Goal: Communication & Community: Answer question/provide support

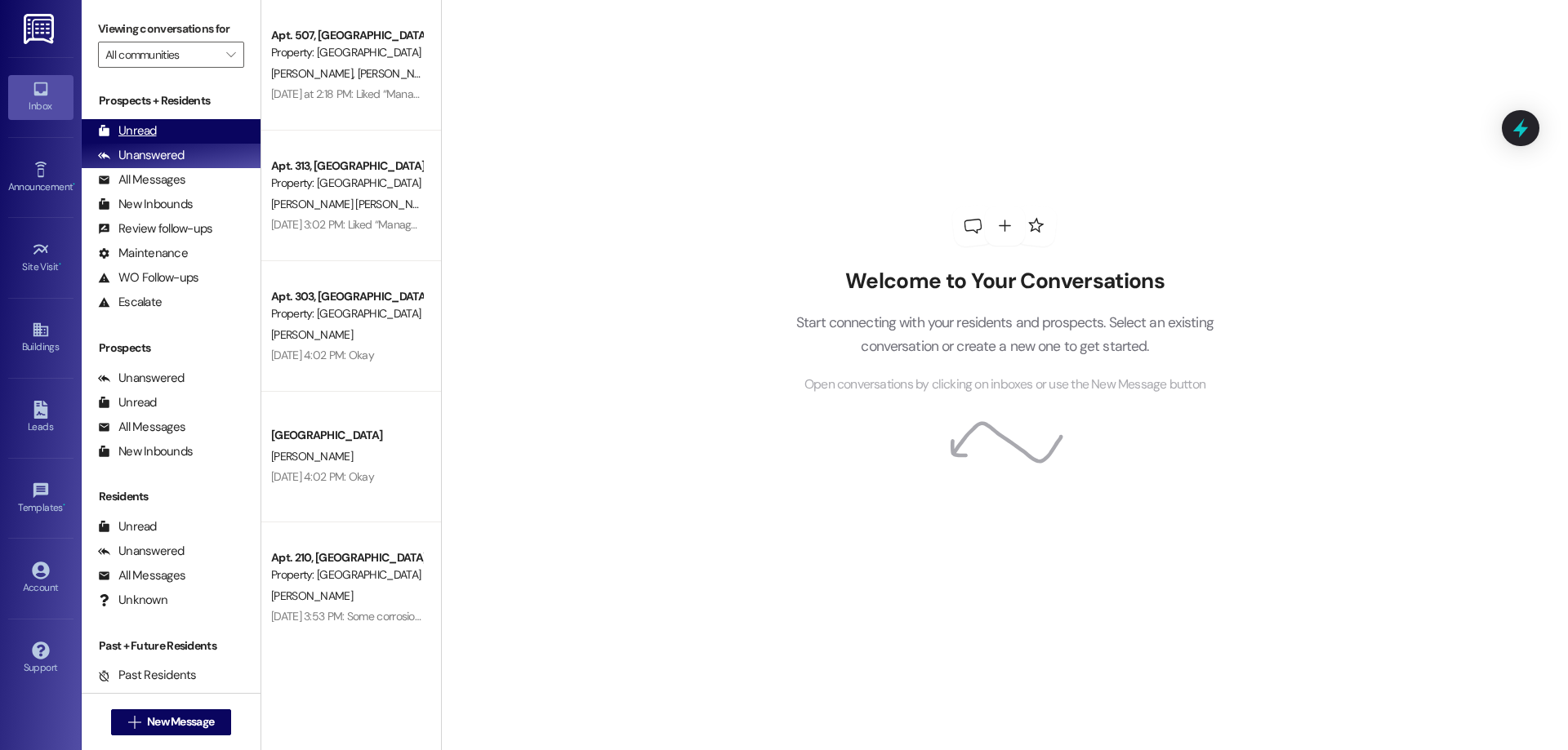
click at [170, 133] on div "Unread (0)" at bounding box center [171, 131] width 179 height 25
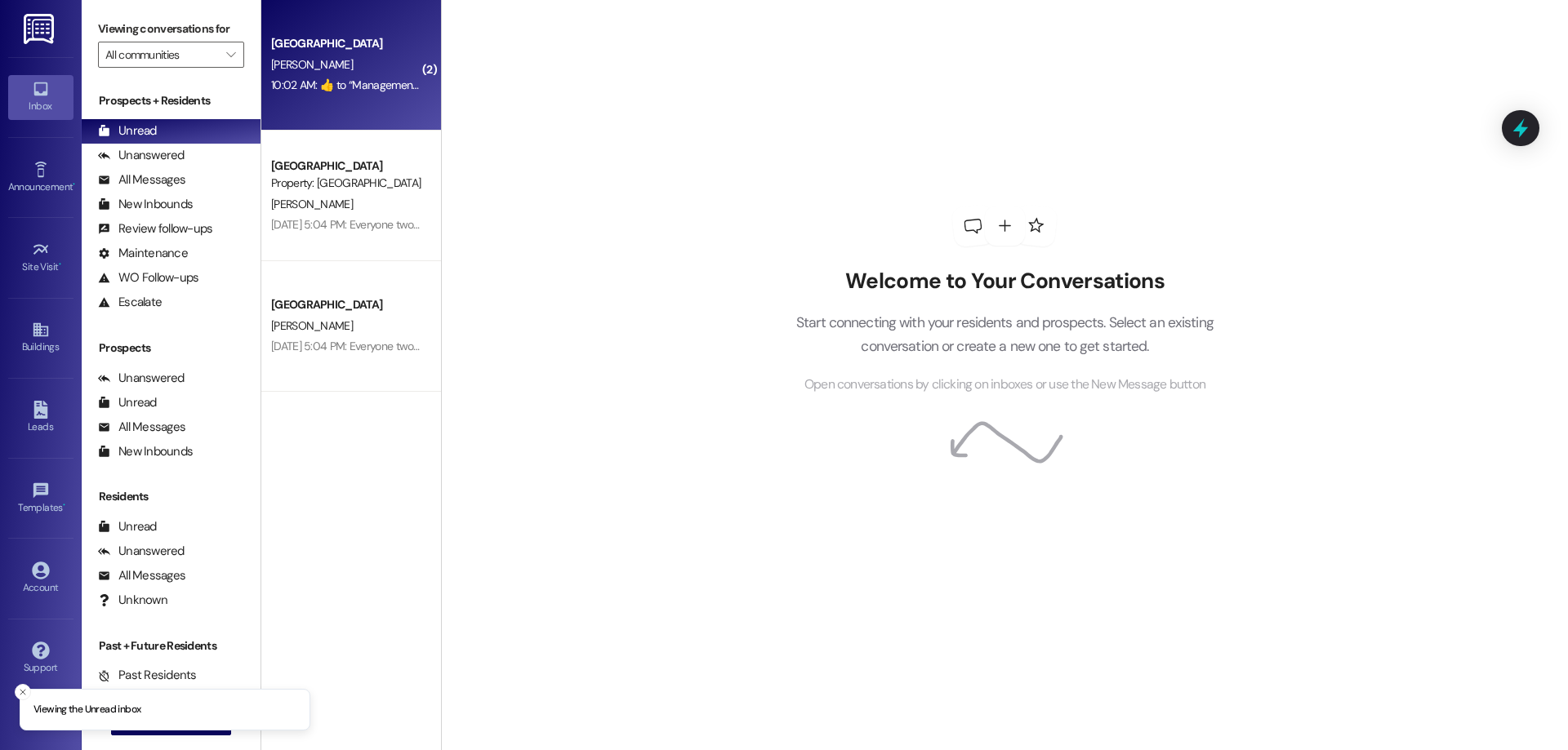
click at [320, 73] on div "A. Kartchner" at bounding box center [346, 64] width 155 height 20
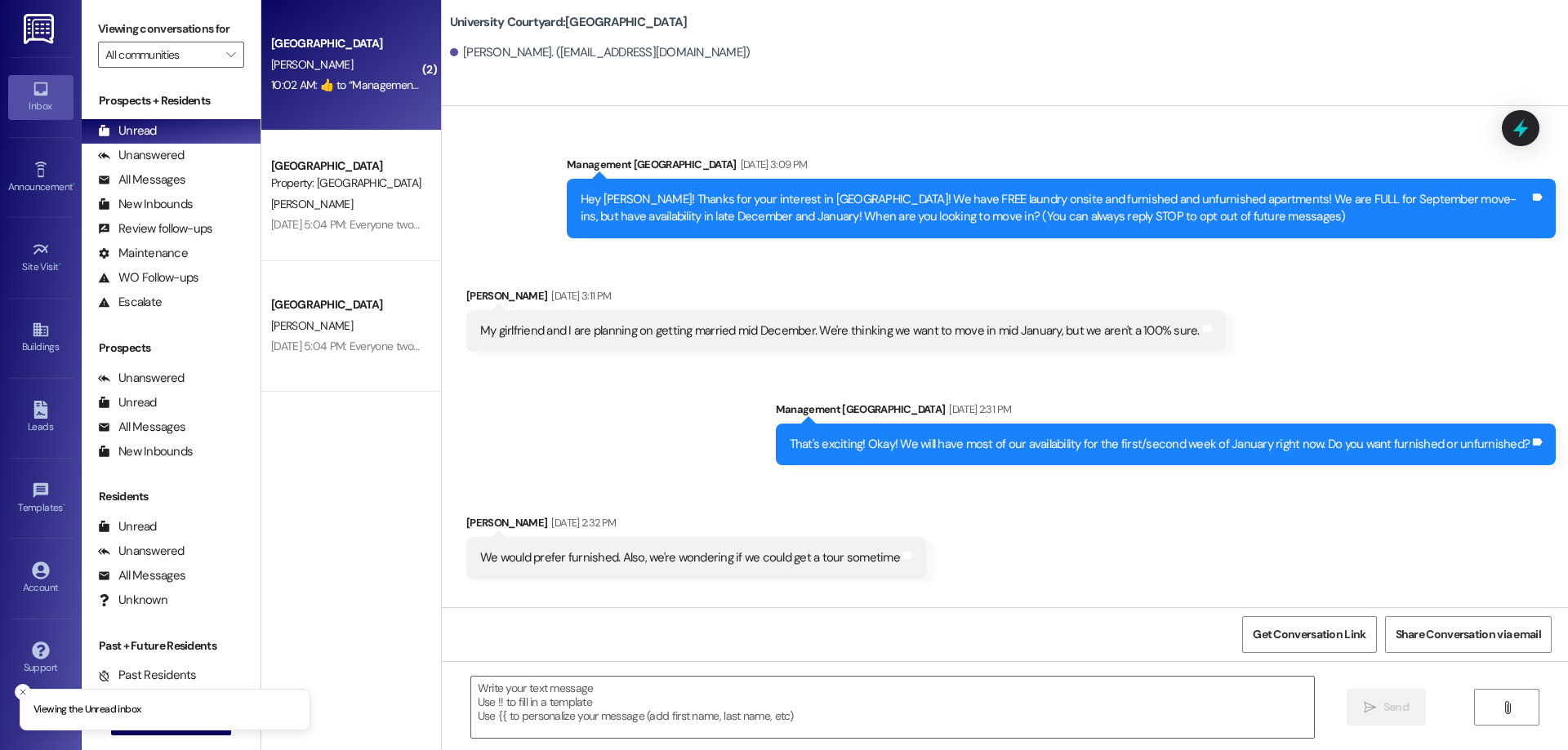
scroll to position [5924, 0]
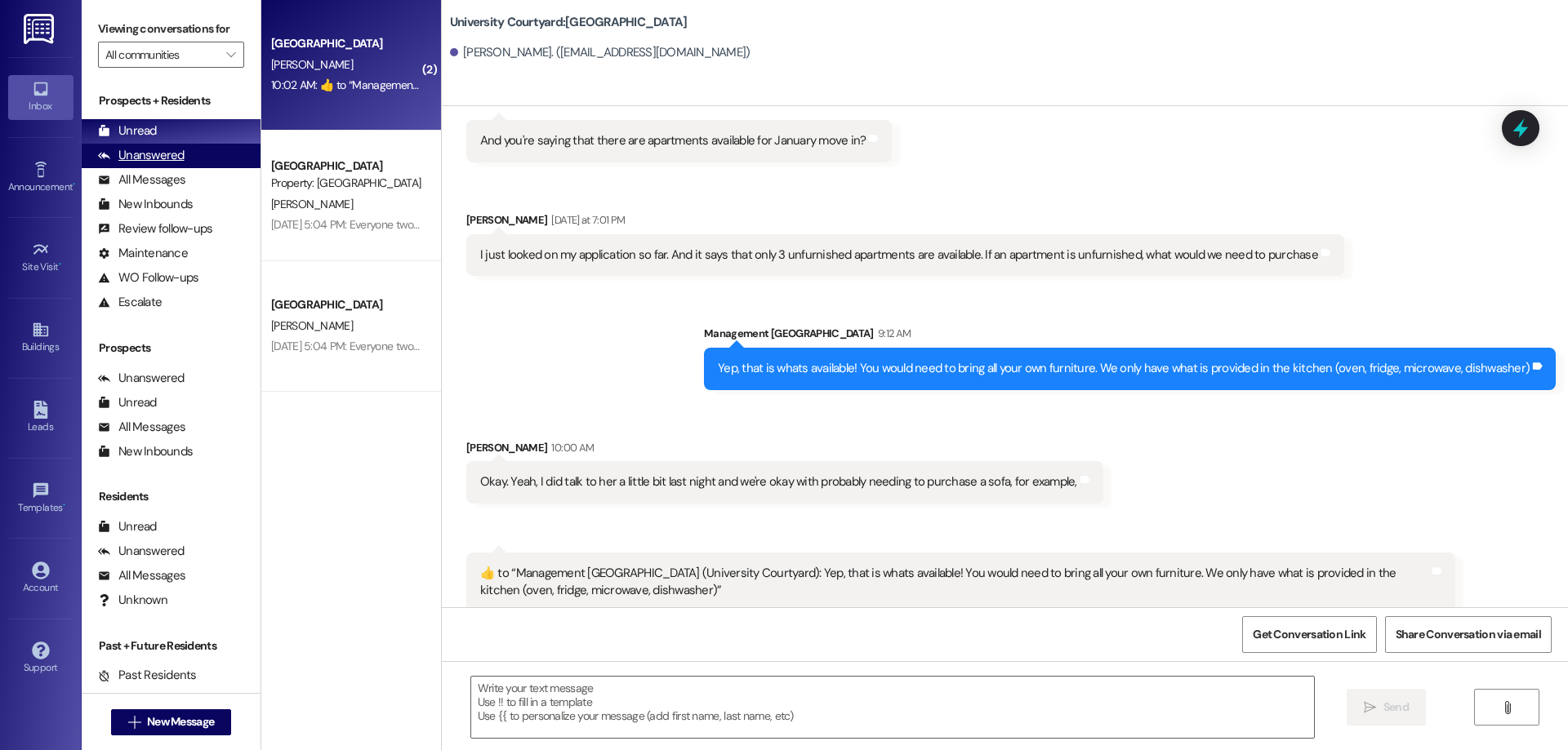
click at [163, 150] on div "Unanswered" at bounding box center [141, 155] width 87 height 17
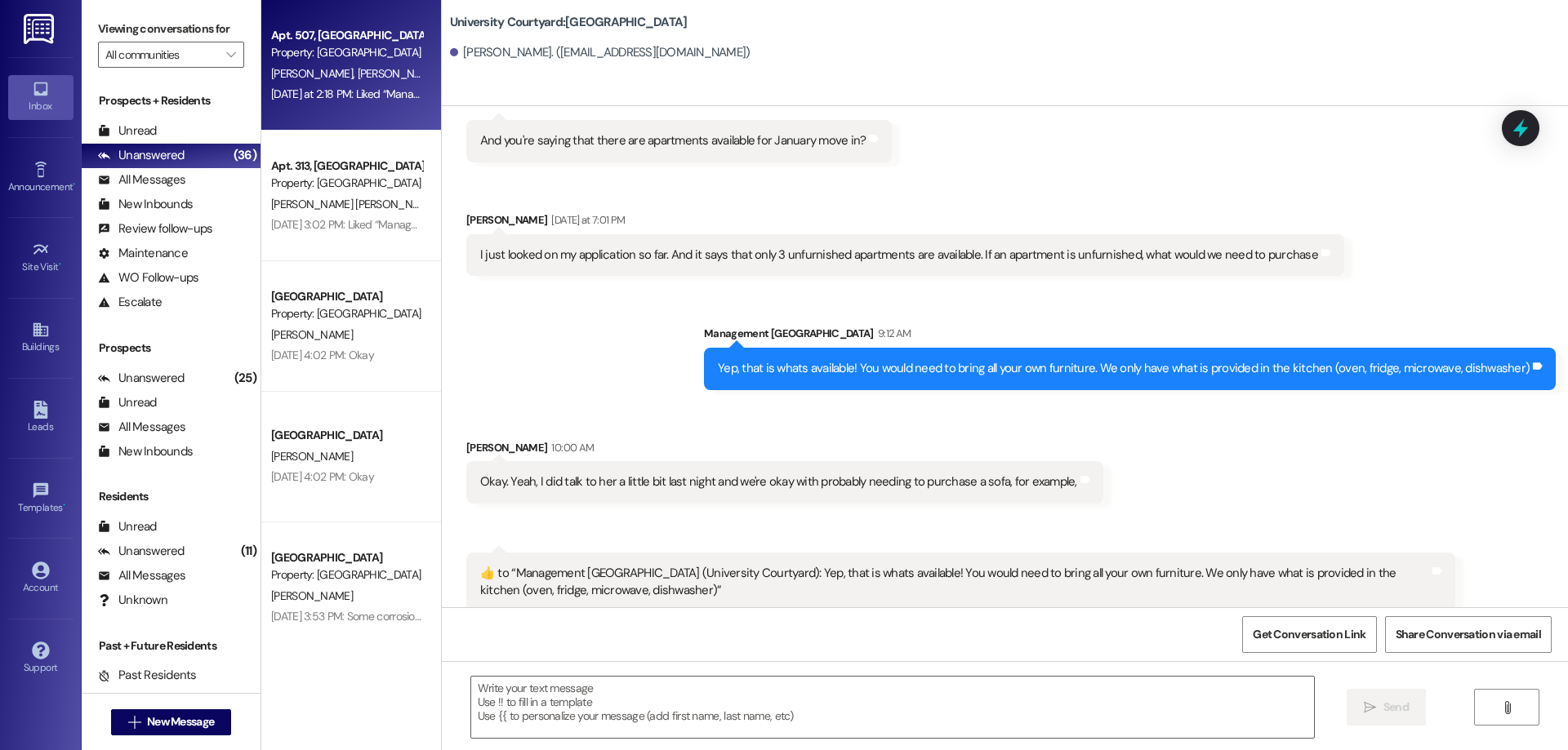
click at [298, 107] on div "Apt. 507, 1 University Courtyard Property: University Courtyard E. Richins W. F…" at bounding box center [351, 65] width 180 height 131
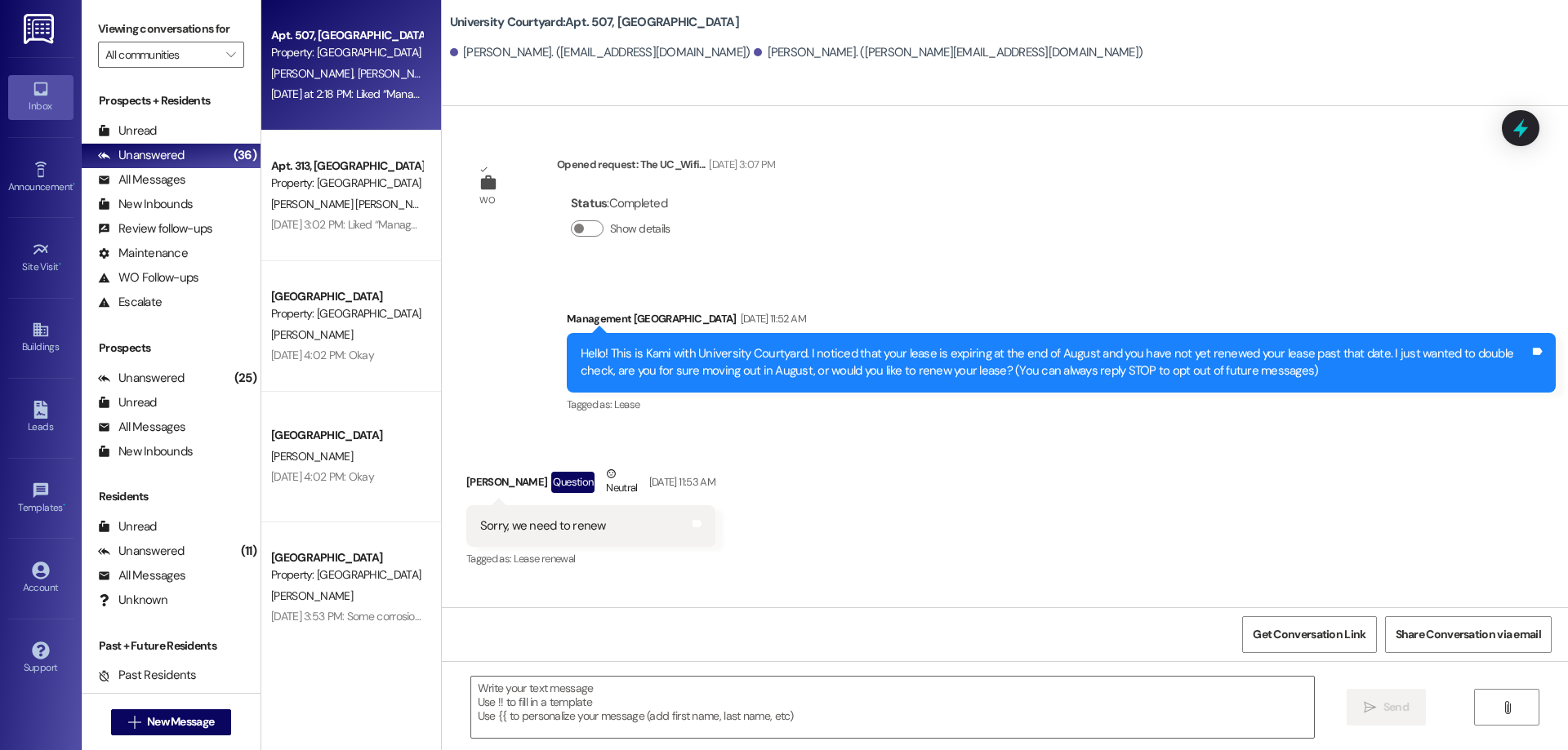
scroll to position [15176, 0]
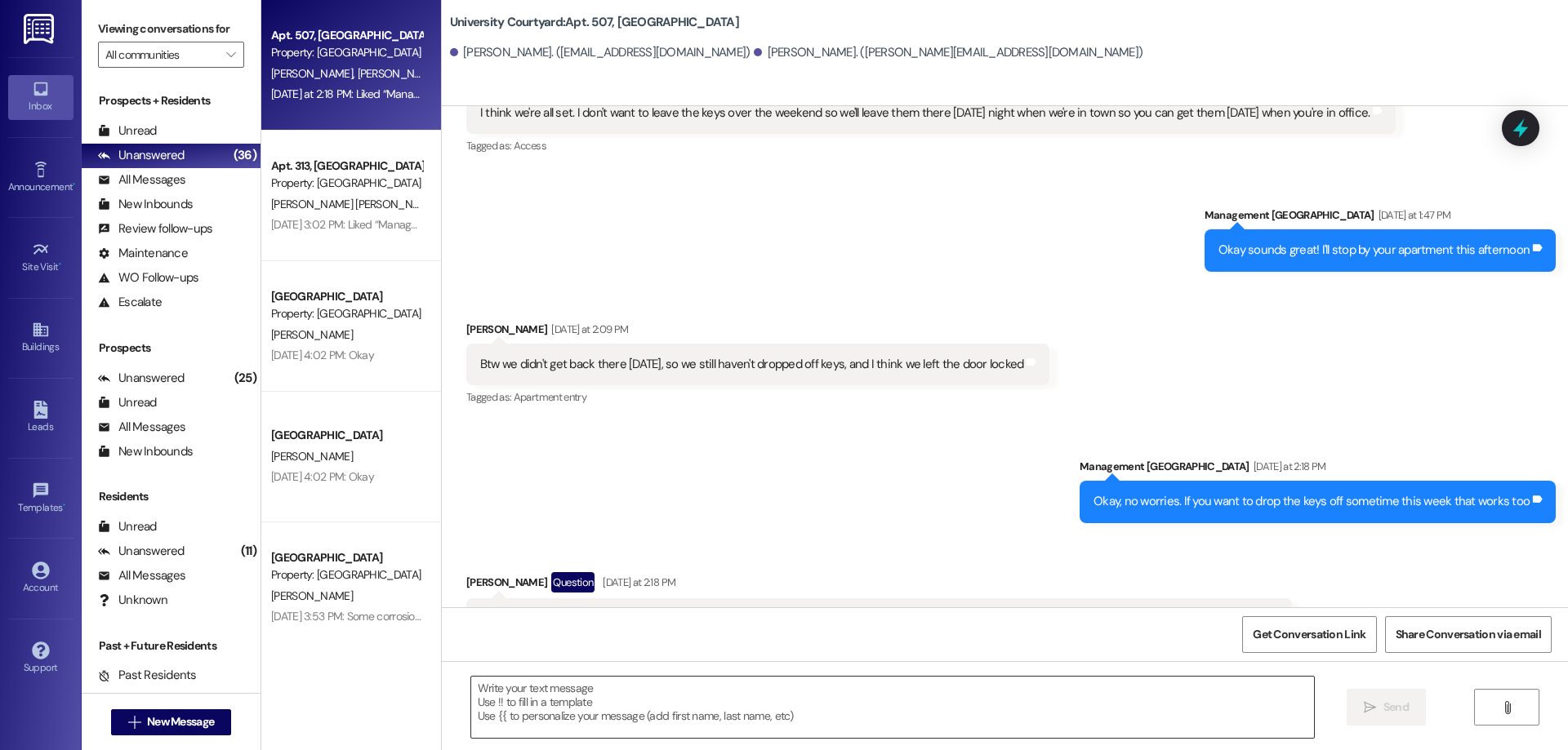
click at [737, 703] on textarea at bounding box center [893, 707] width 843 height 61
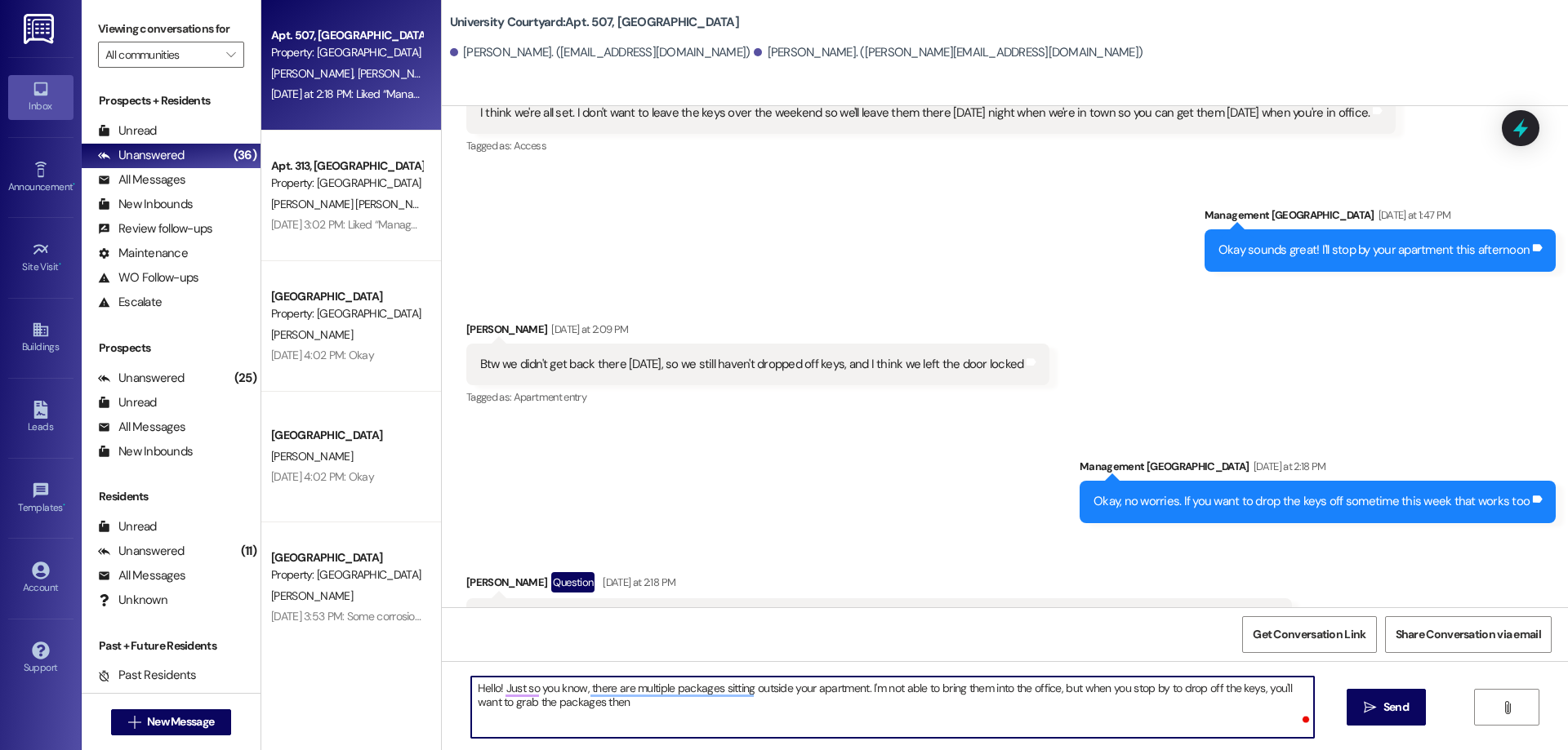
type textarea "Hello! Just so you know, there are multiple packages sitting outside your apart…"
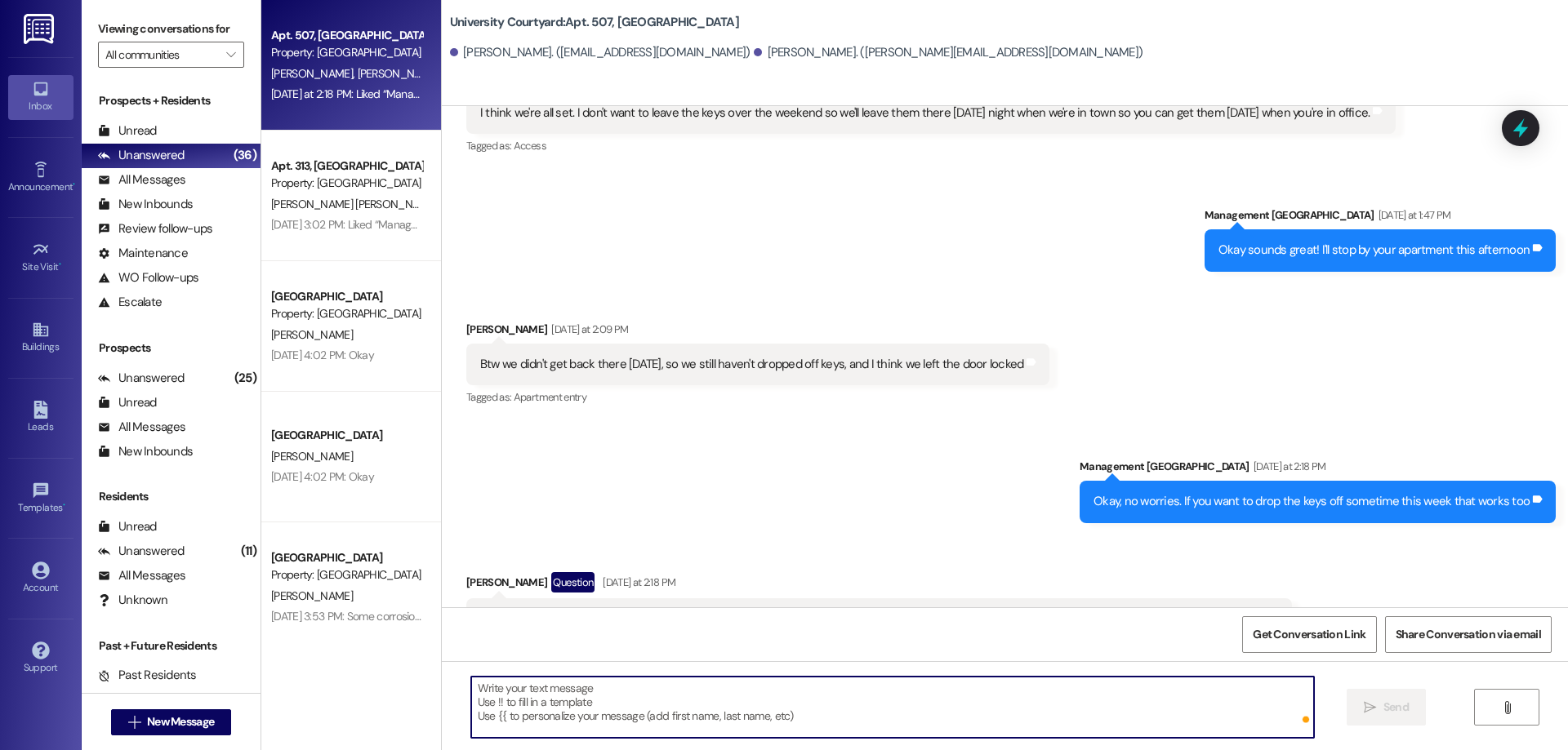
scroll to position [15175, 0]
click at [43, 422] on div "Leads" at bounding box center [41, 427] width 82 height 17
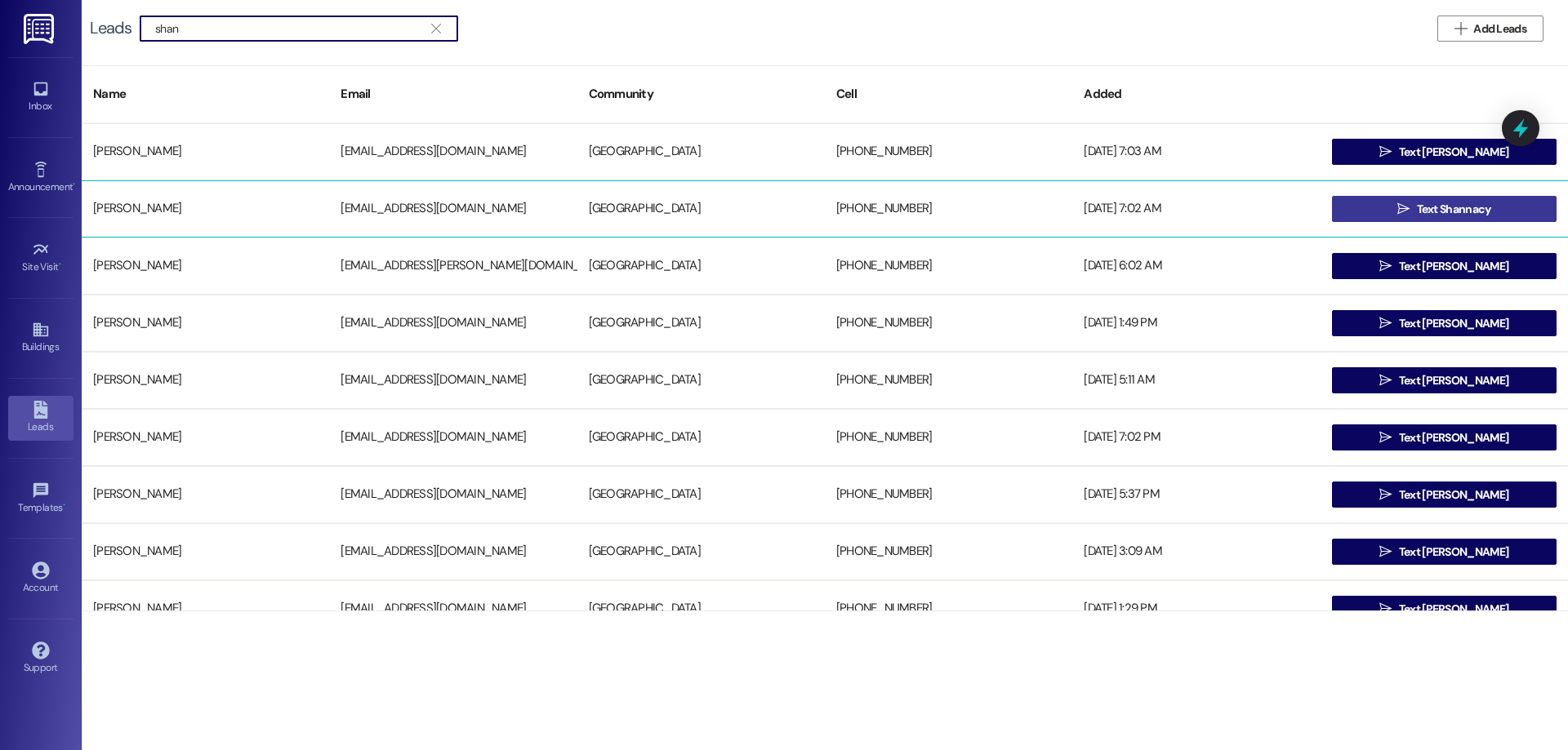
type input "shan"
click at [1479, 210] on span "Text Shannacy" at bounding box center [1454, 209] width 74 height 17
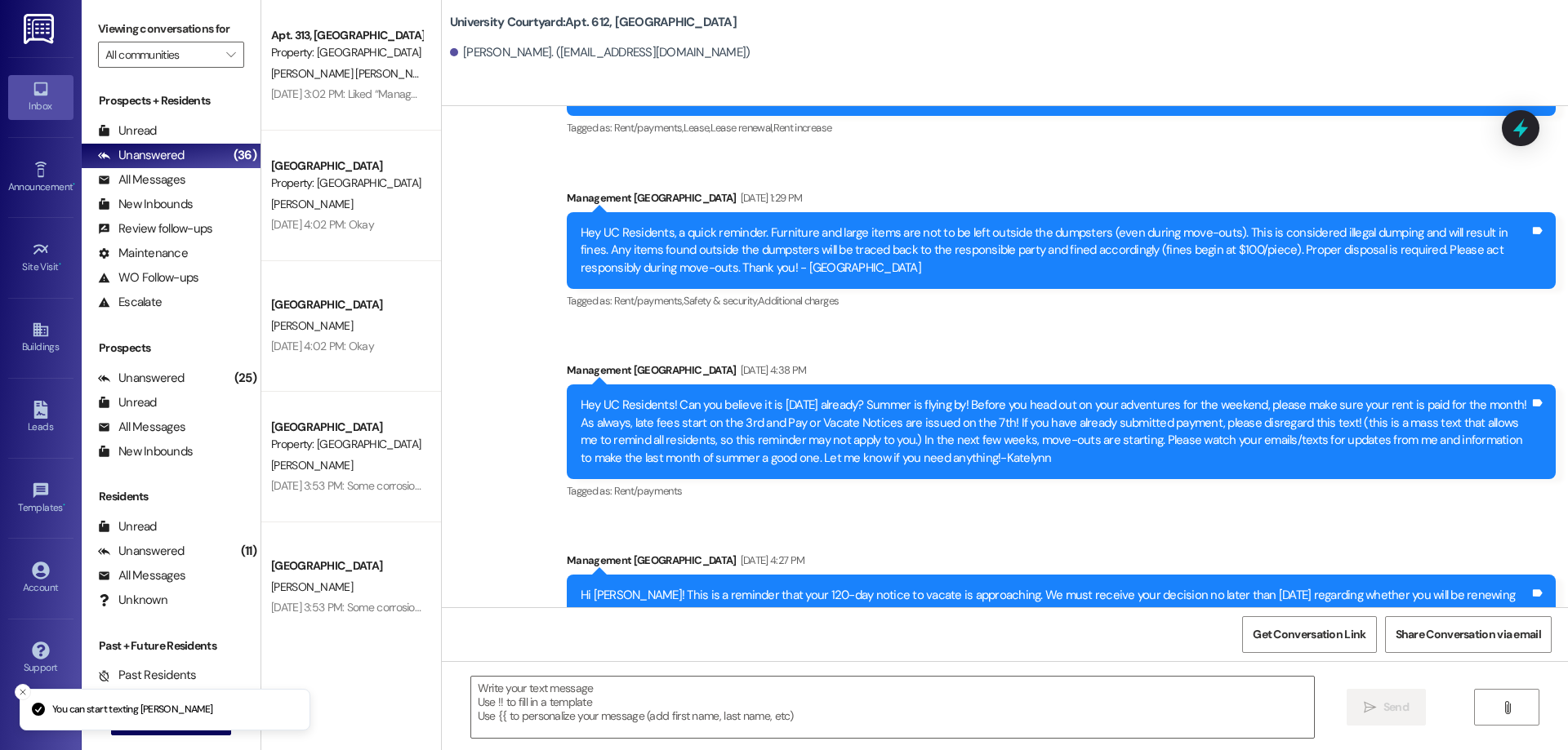
scroll to position [4660, 0]
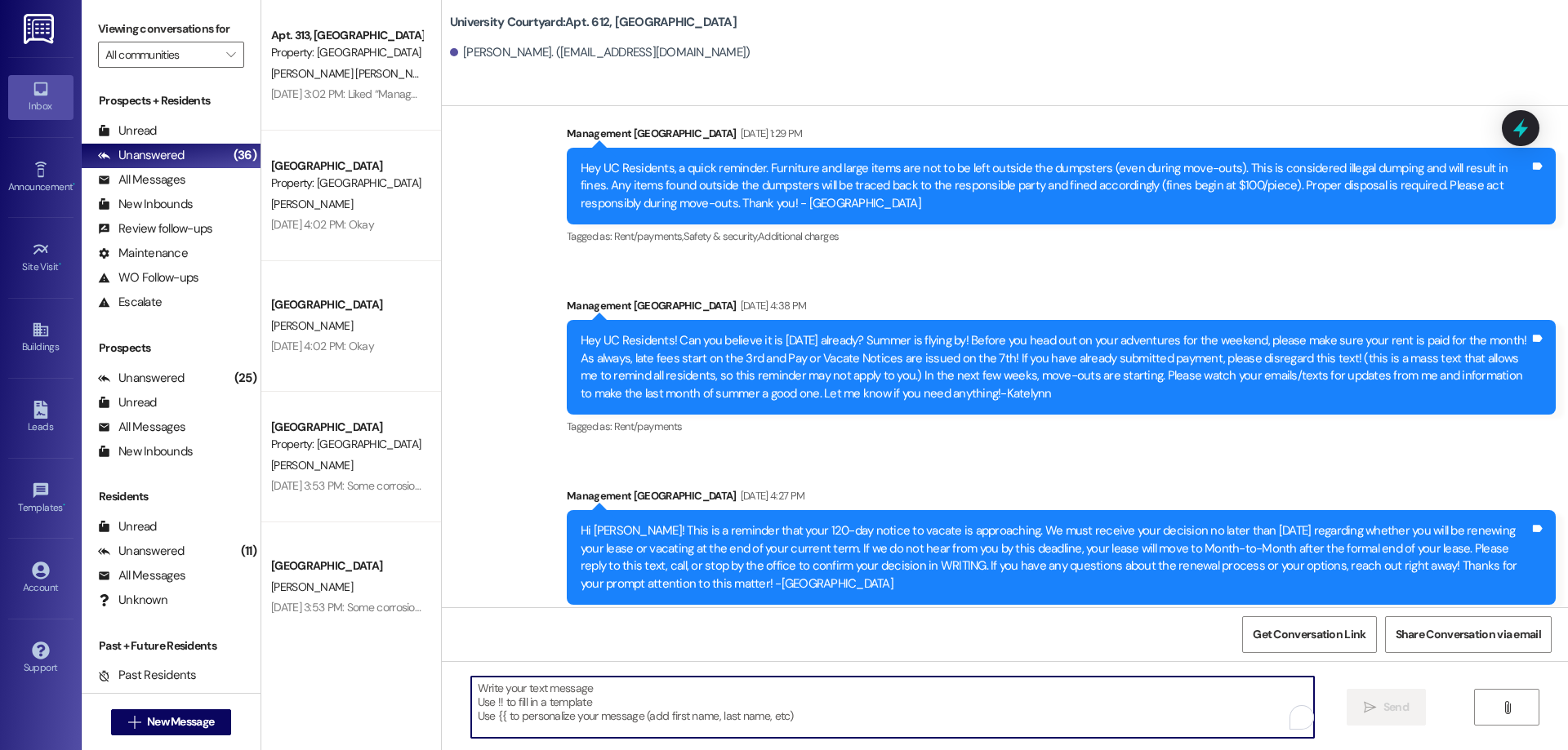
click at [795, 716] on textarea "To enrich screen reader interactions, please activate Accessibility in Grammarl…" at bounding box center [893, 707] width 843 height 61
click at [793, 734] on textarea "To enrich screen reader interactions, please activate Accessibility in Grammarl…" at bounding box center [893, 707] width 843 height 61
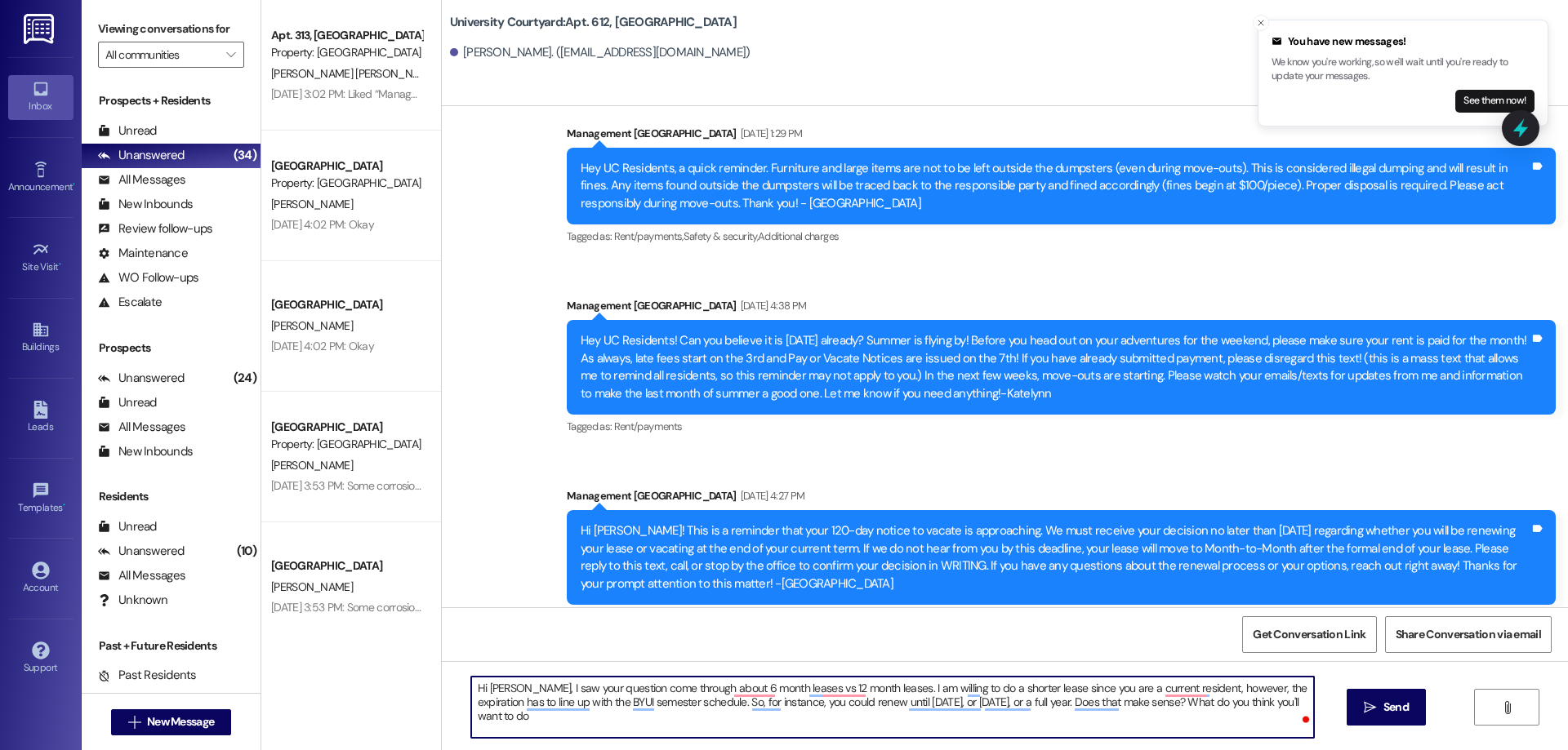
type textarea "Hi Shannacy, I saw your question come through about 6 month leases vs 12 month …"
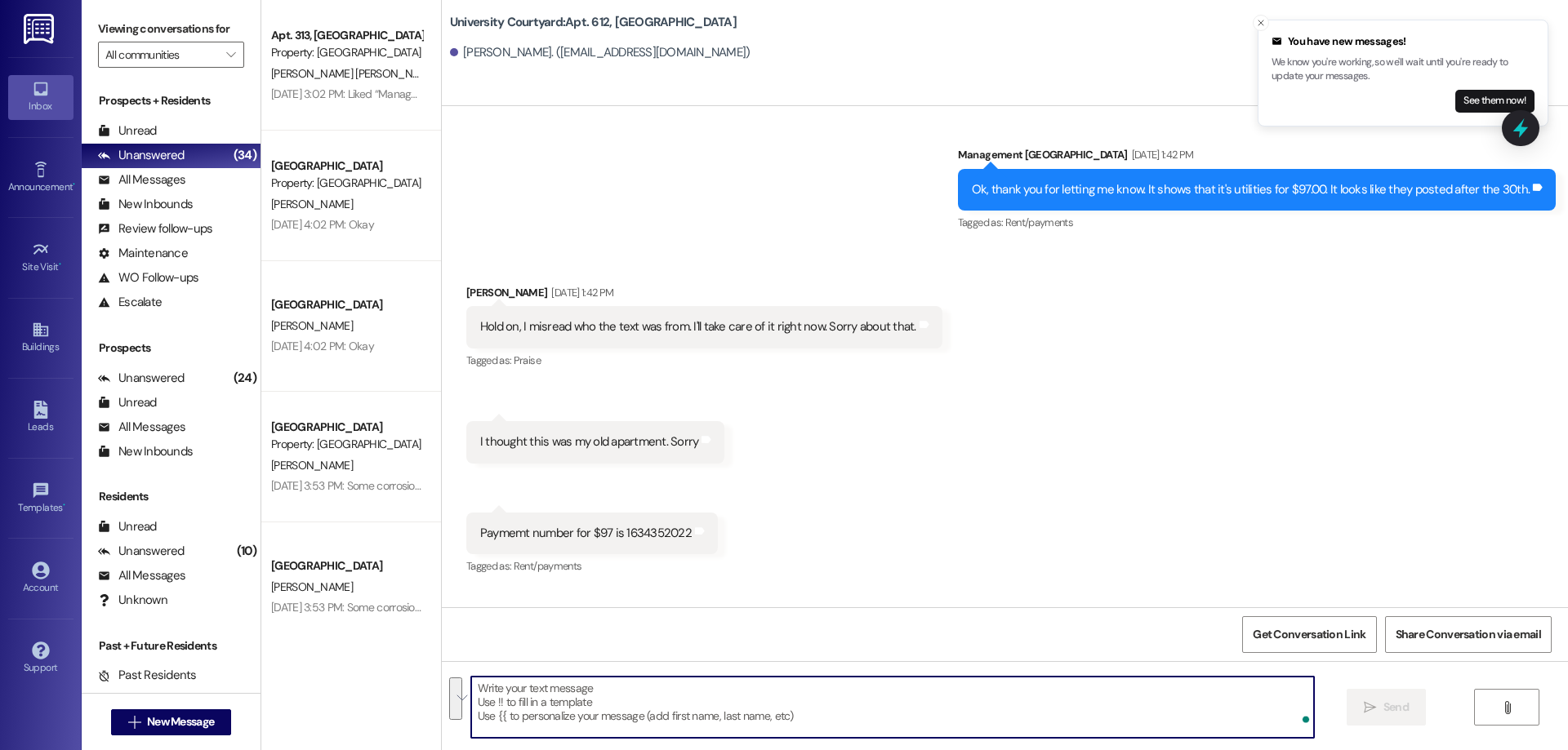
scroll to position [1241, 0]
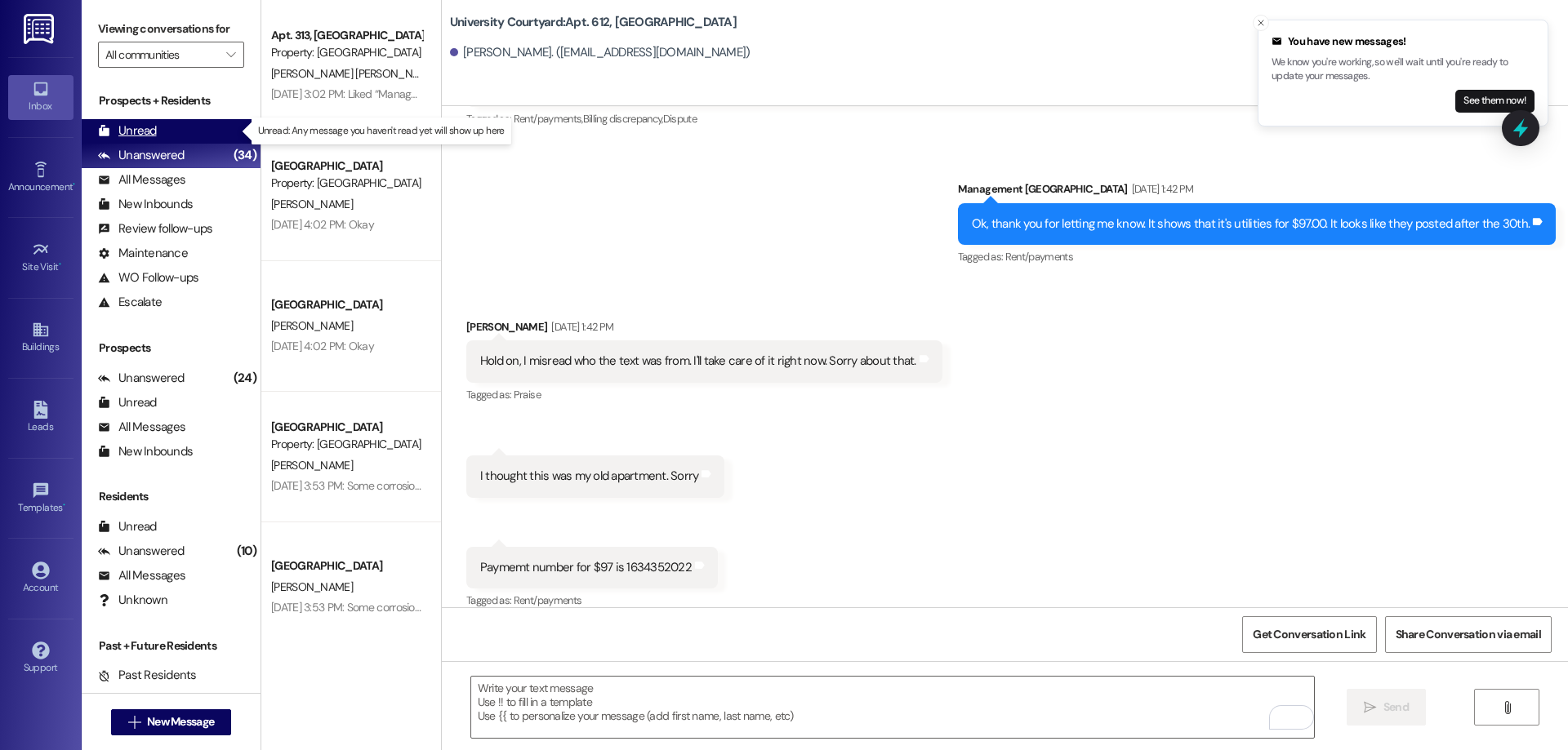
click at [181, 130] on div "Unread (0)" at bounding box center [171, 131] width 179 height 25
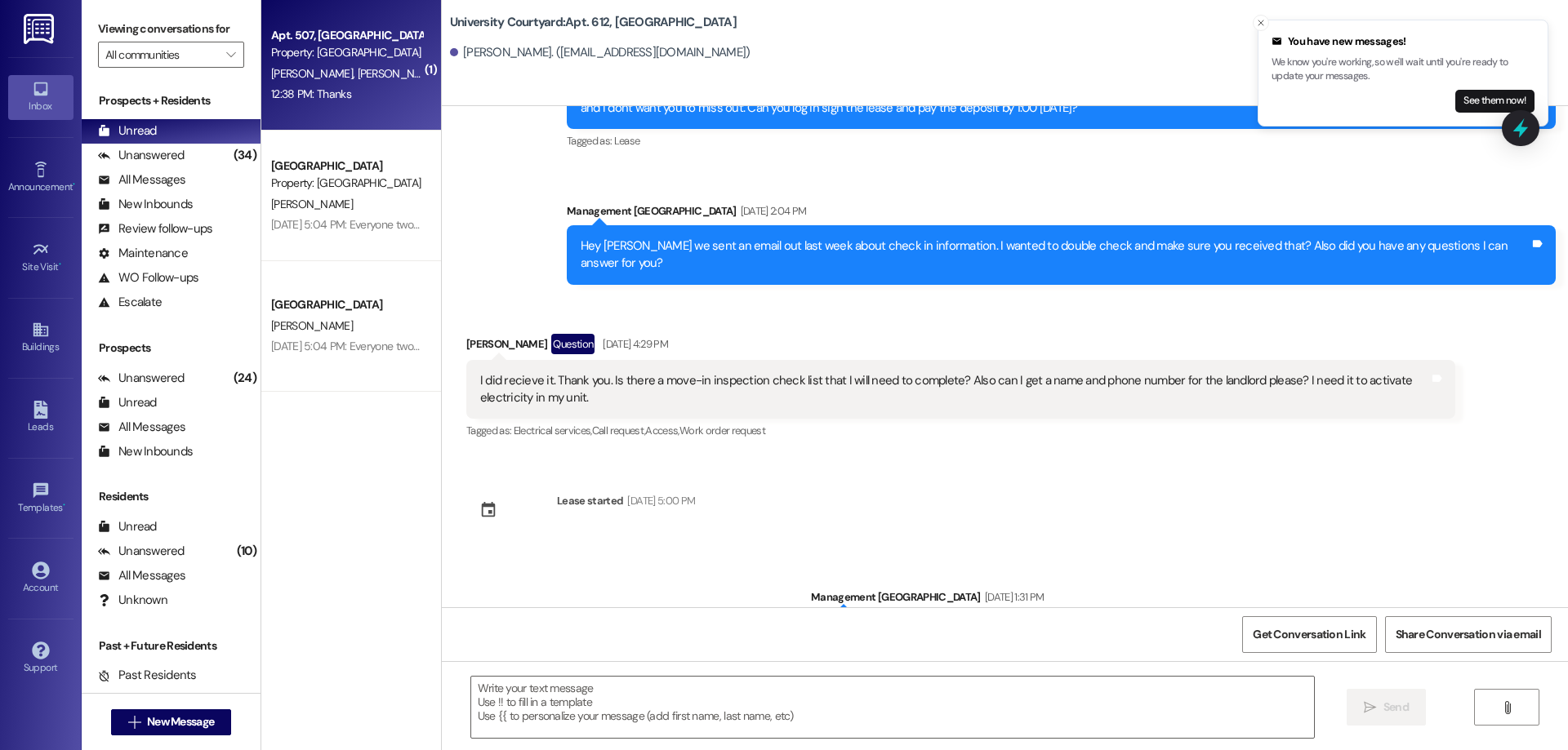
click at [373, 91] on div "12:38 PM: Thanks 12:38 PM: Thanks" at bounding box center [346, 94] width 155 height 20
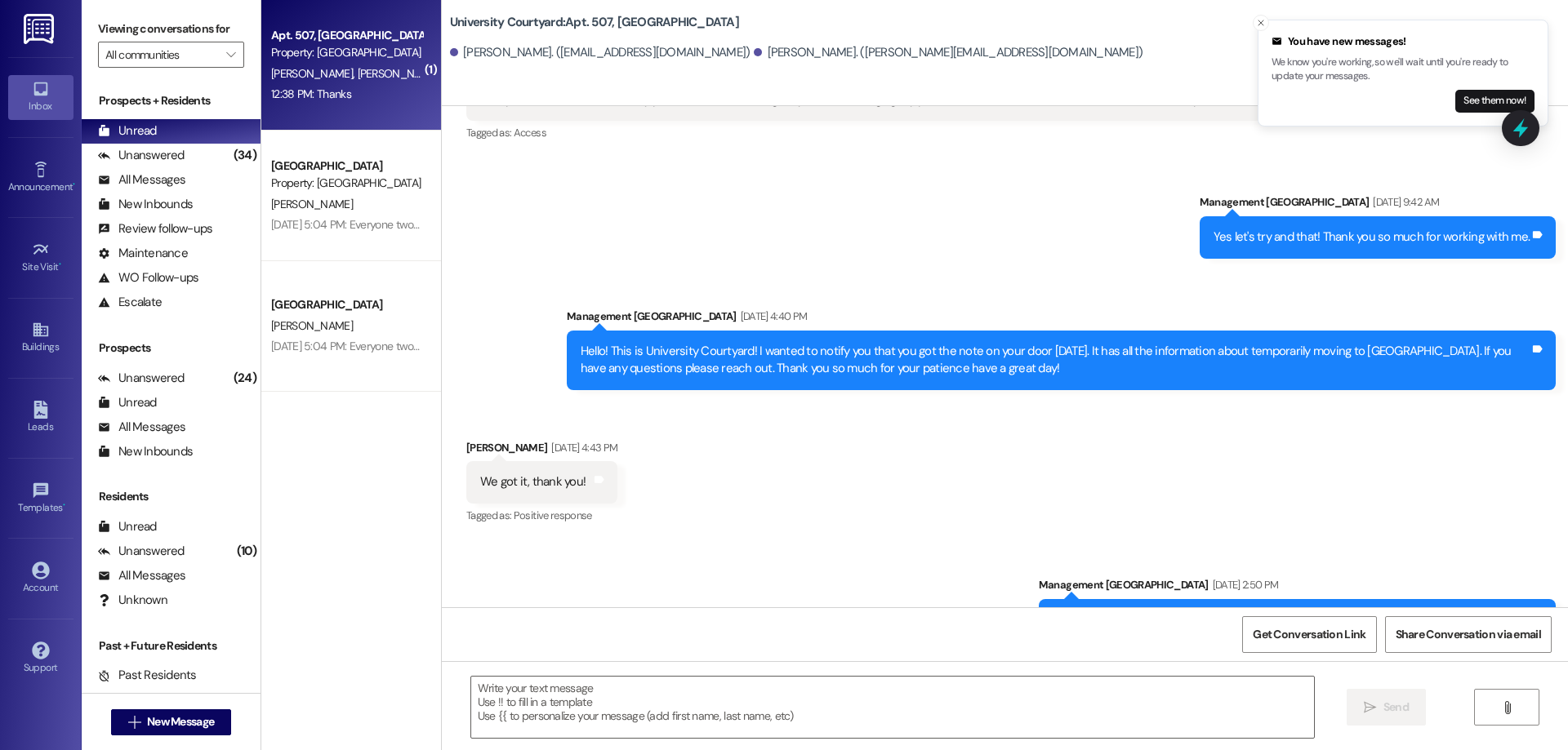
scroll to position [15468, 0]
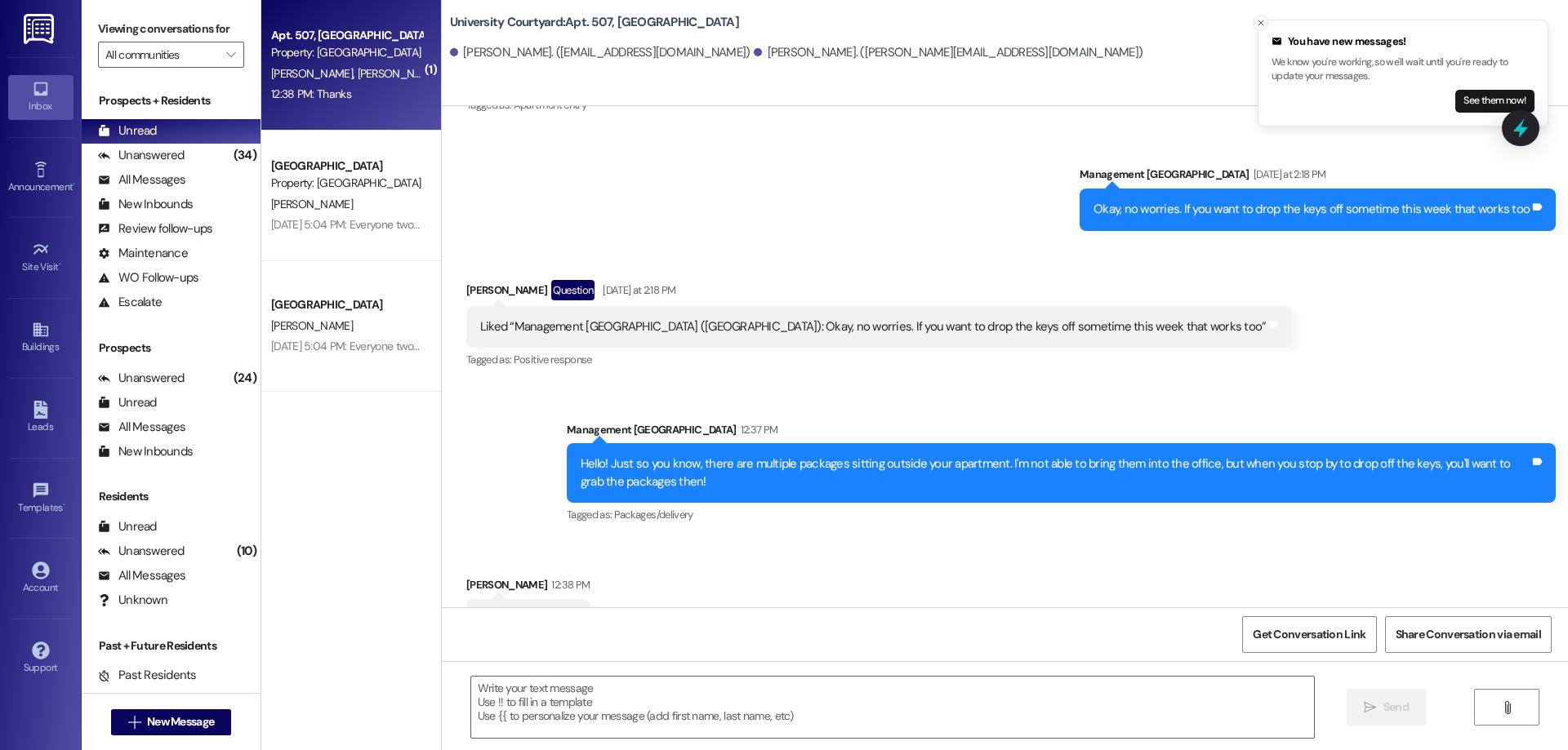
click at [1257, 23] on icon "Close toast" at bounding box center [1261, 22] width 10 height 10
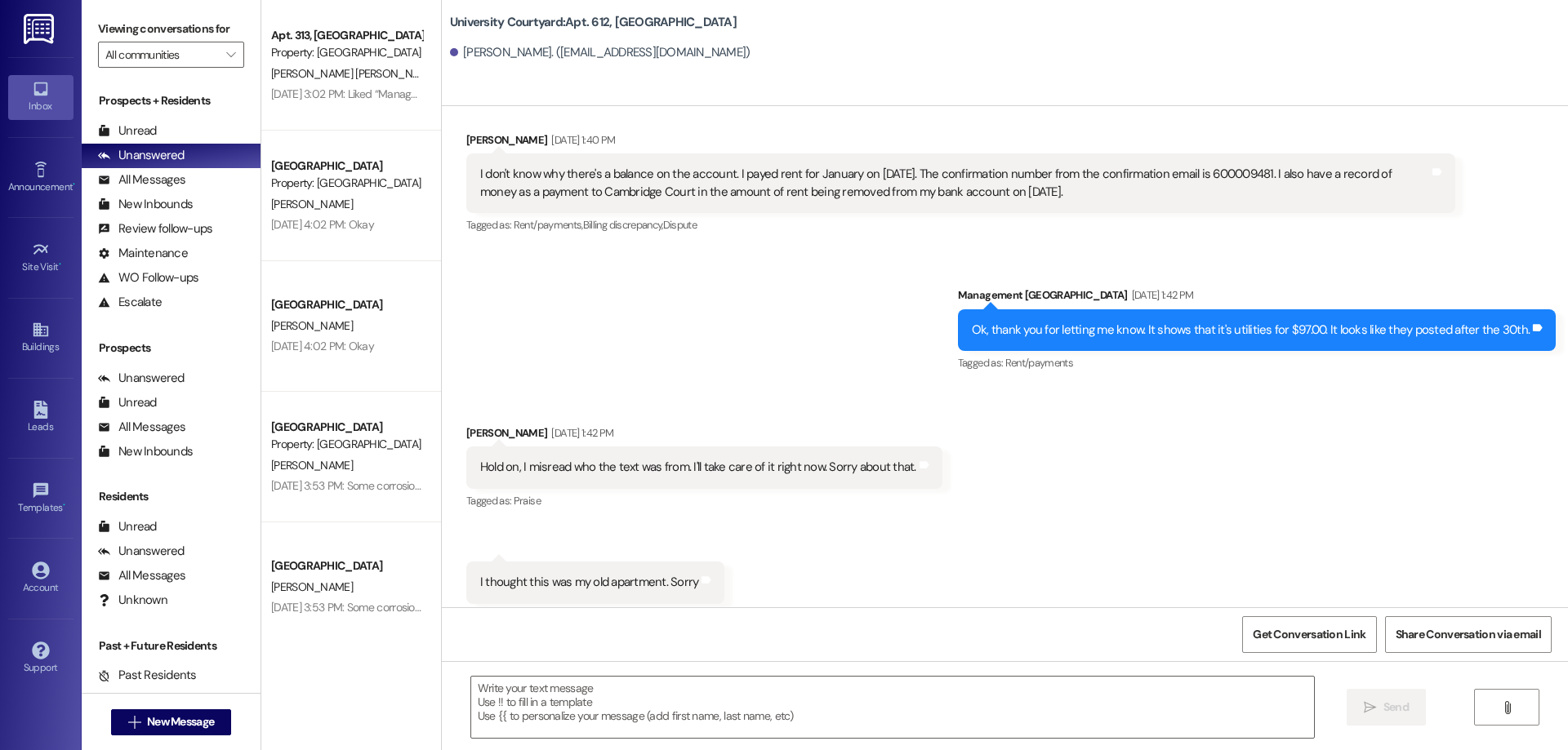
scroll to position [1241, 0]
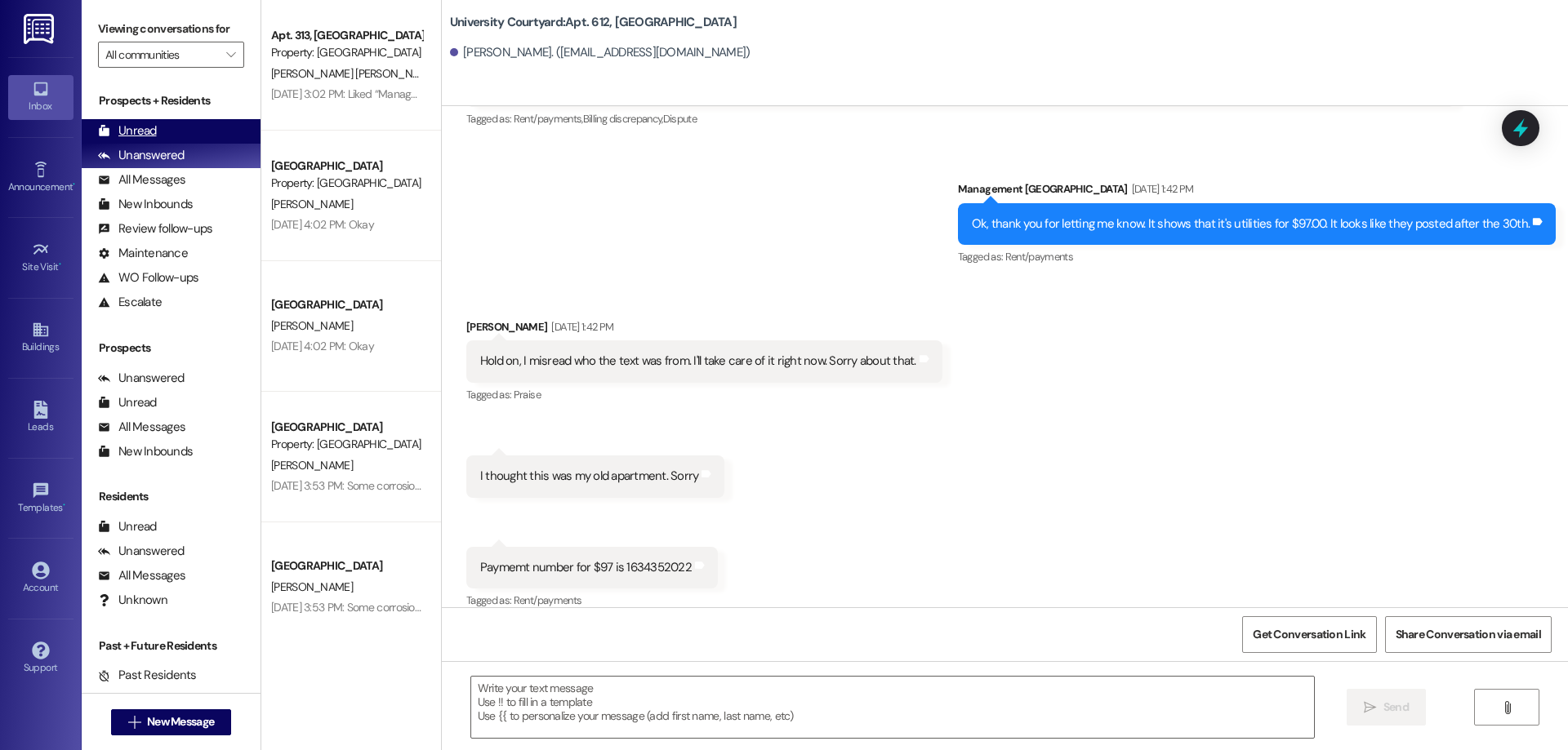
click at [211, 121] on div "Unread (0)" at bounding box center [171, 131] width 179 height 25
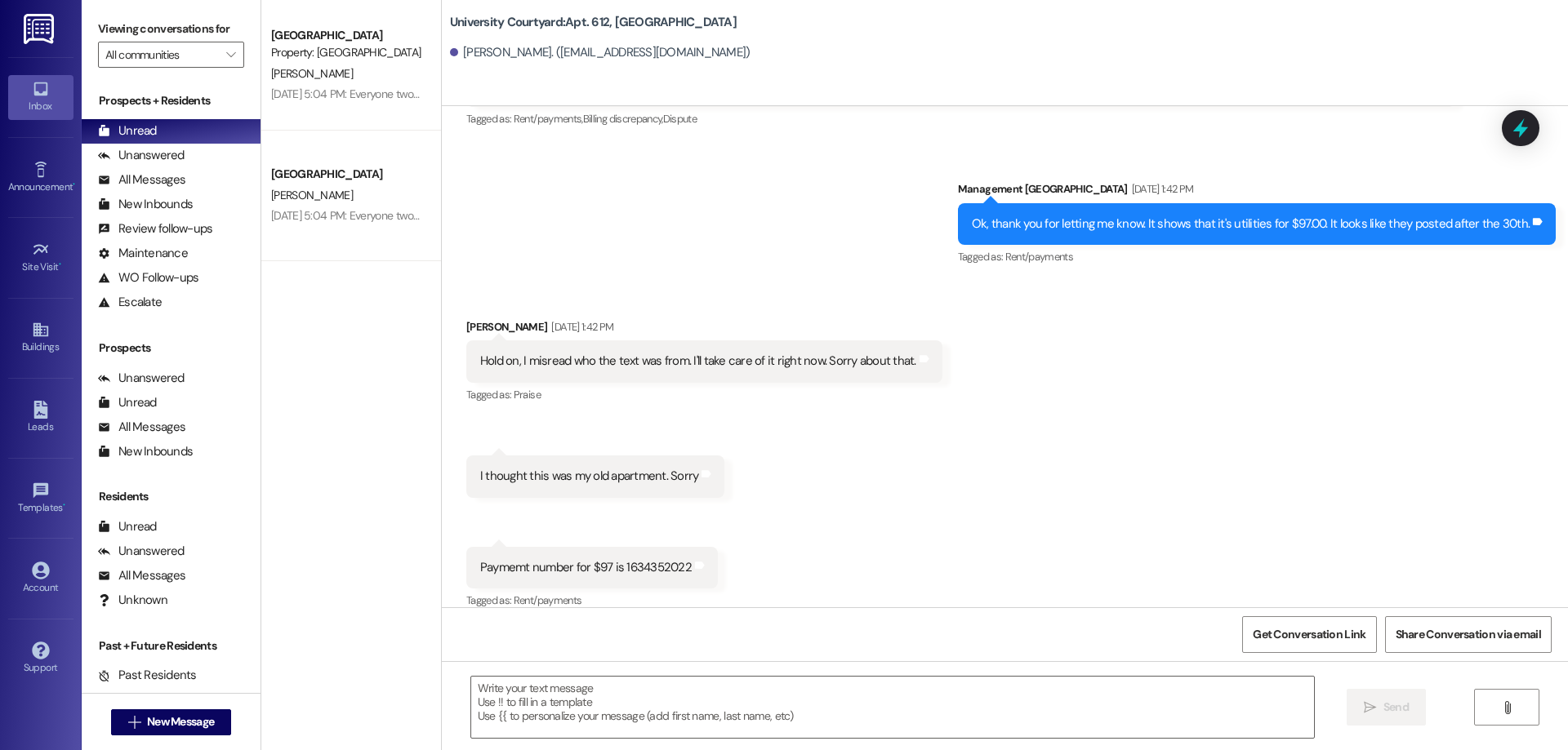
click at [1471, 303] on div "Received via SMS Shannacy Morrow Jan 13, 2025 at 1:42 PM Hold on, I misread who…" at bounding box center [1006, 453] width 1127 height 343
click at [49, 420] on div "Leads" at bounding box center [41, 427] width 82 height 17
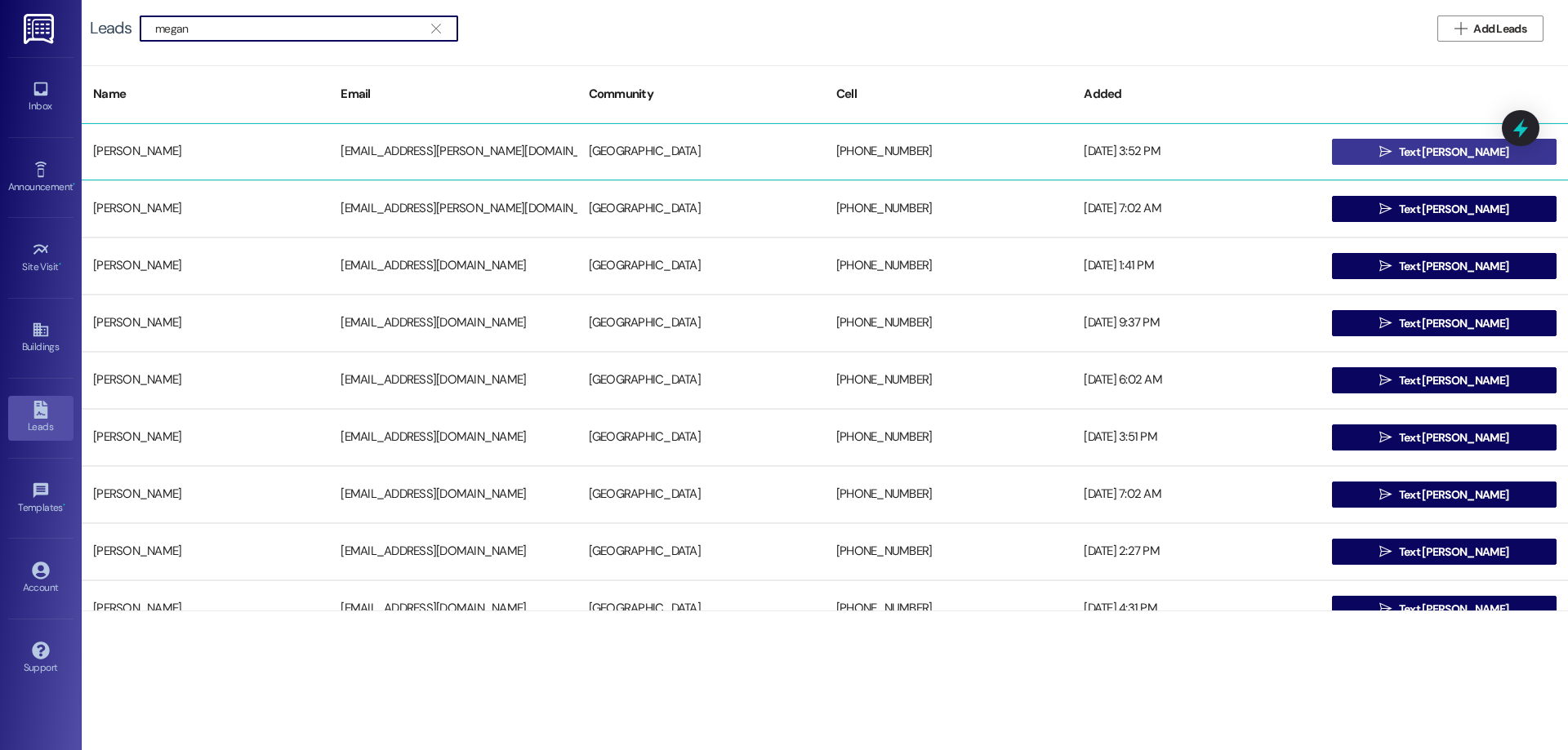
type input "megan"
click at [1417, 161] on span " Text Megan" at bounding box center [1444, 152] width 136 height 25
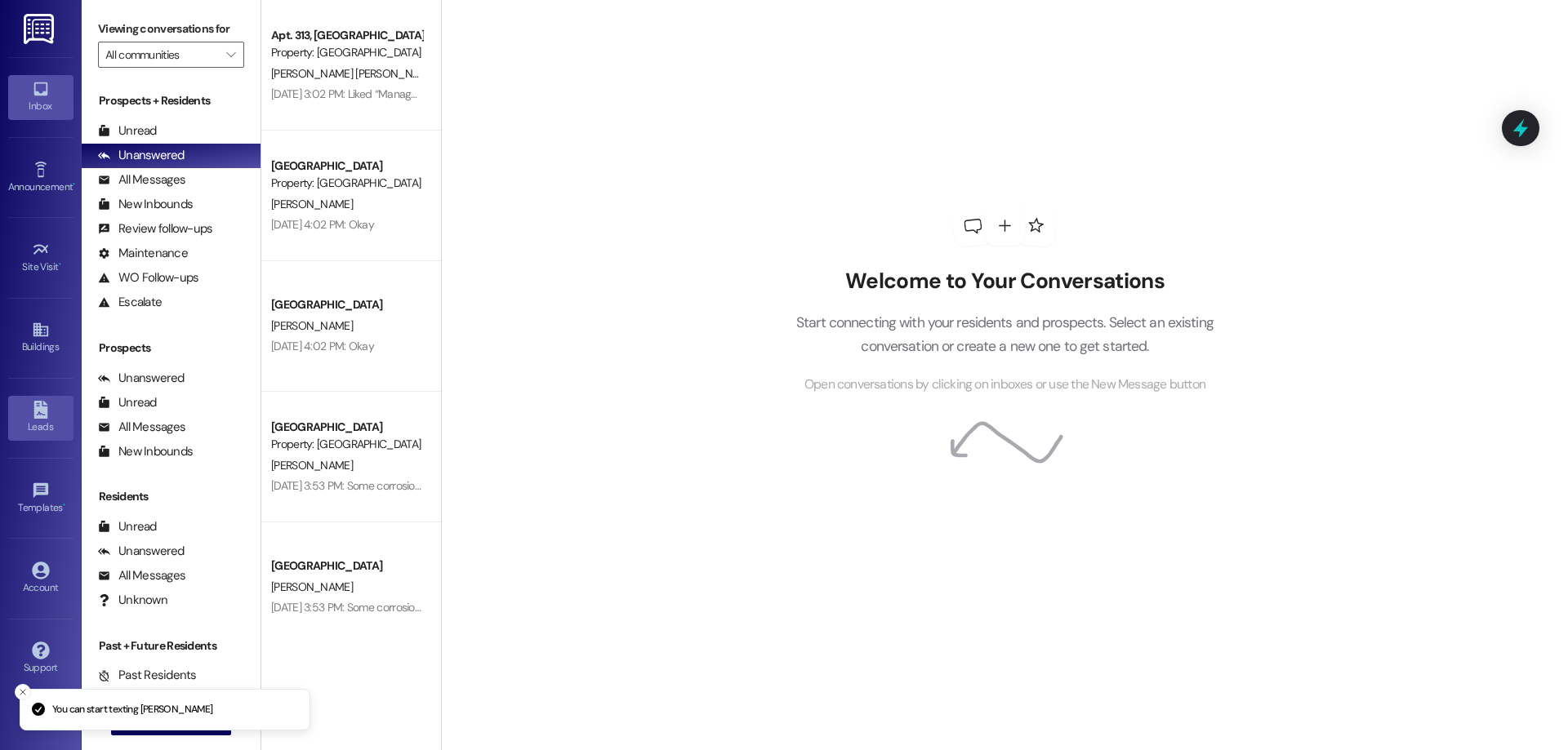
click at [42, 429] on div "Leads" at bounding box center [41, 427] width 82 height 17
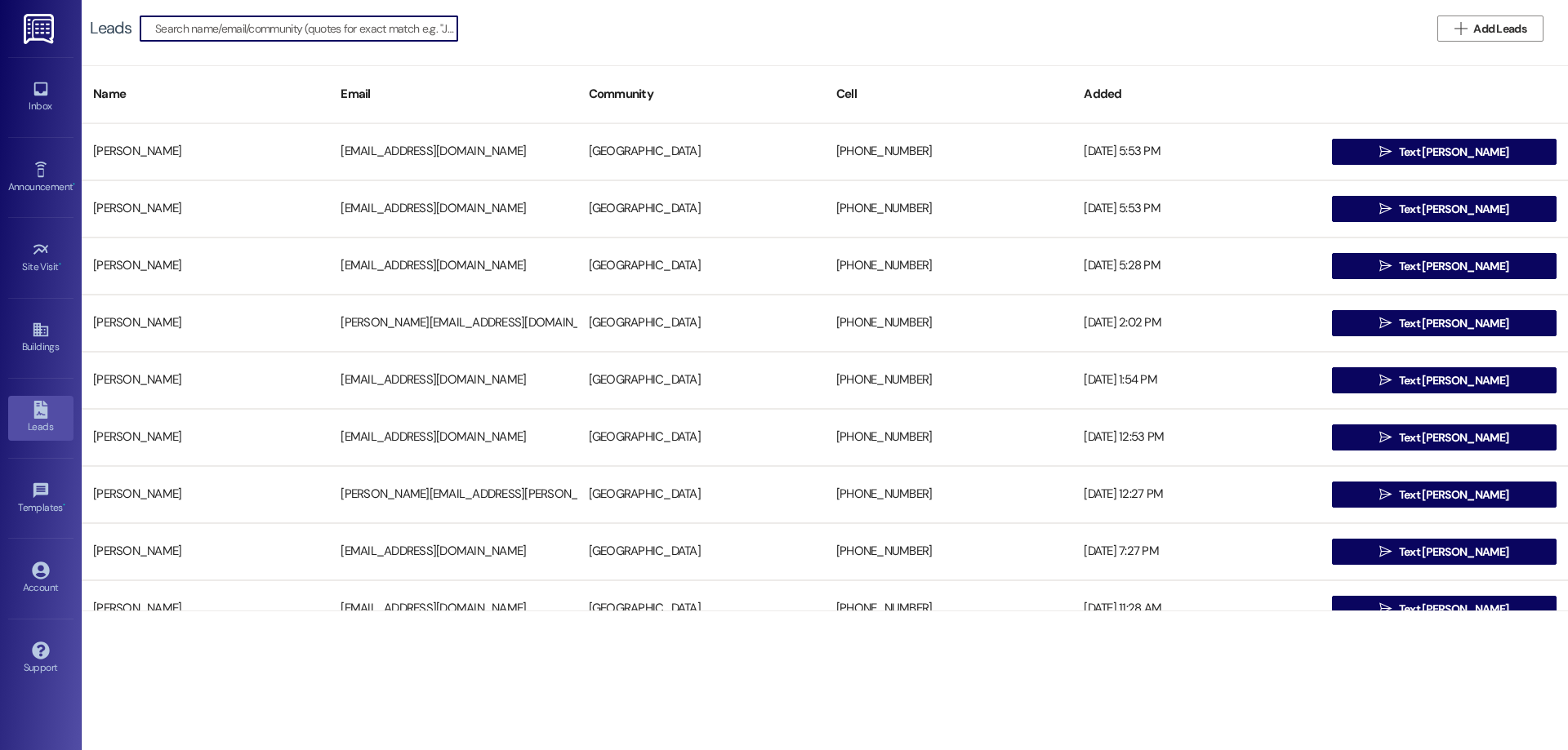
click at [32, 425] on div "Leads" at bounding box center [41, 427] width 82 height 17
click at [215, 10] on div "Leads   Add Leads" at bounding box center [825, 28] width 1487 height 57
click at [215, 26] on input at bounding box center [318, 28] width 279 height 23
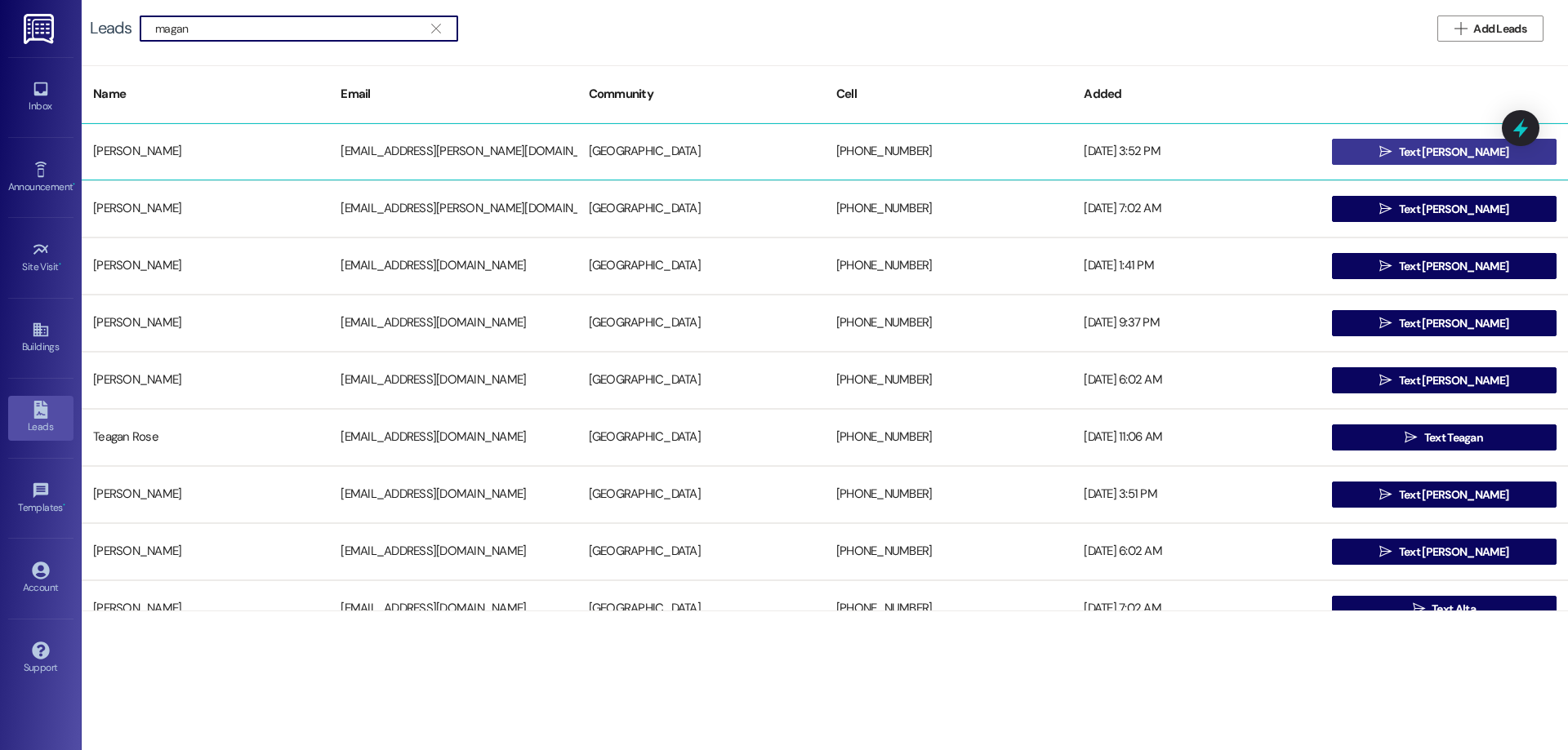
type input "magan"
click at [1387, 153] on button " Text Megan" at bounding box center [1444, 152] width 224 height 26
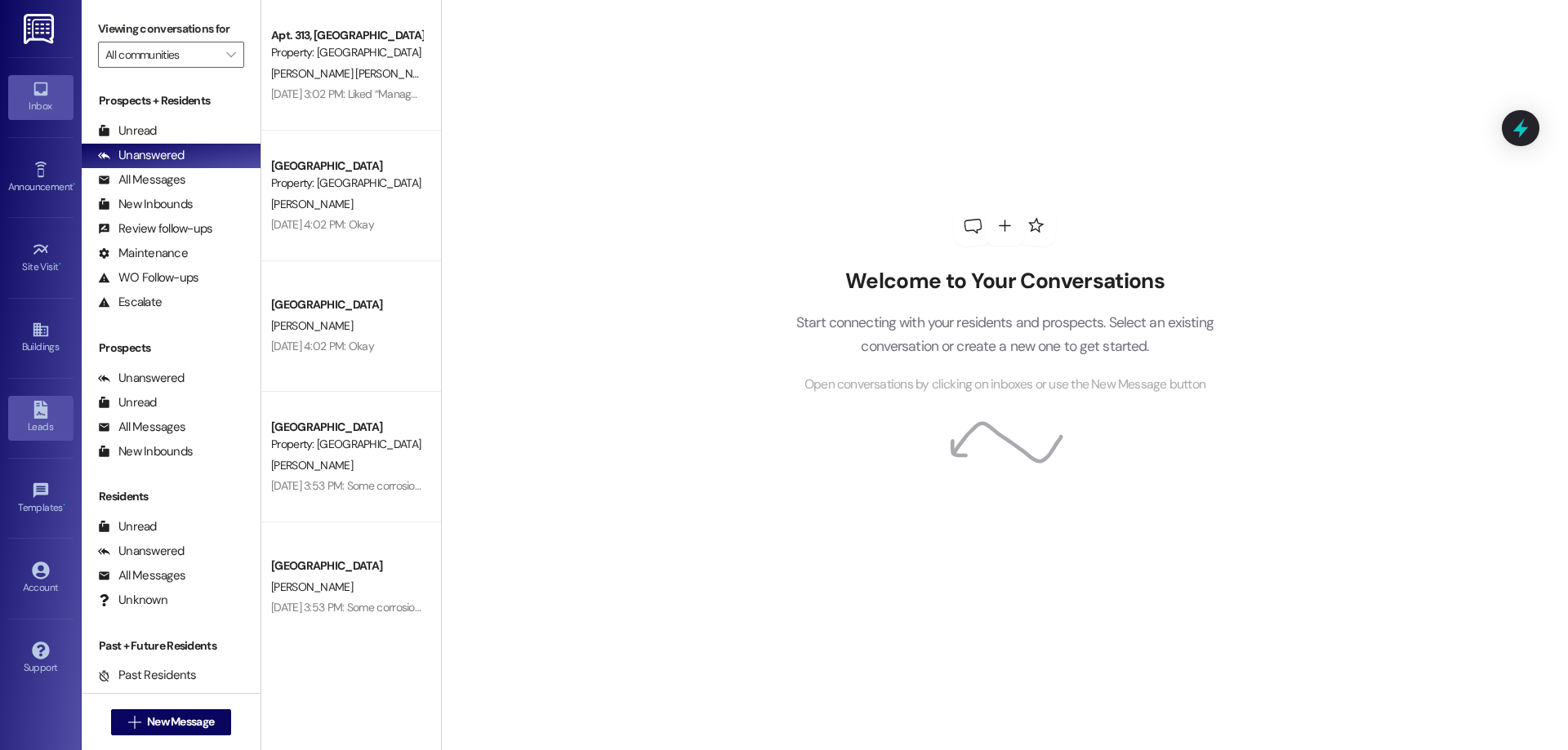
click at [23, 430] on div "Leads" at bounding box center [41, 427] width 82 height 17
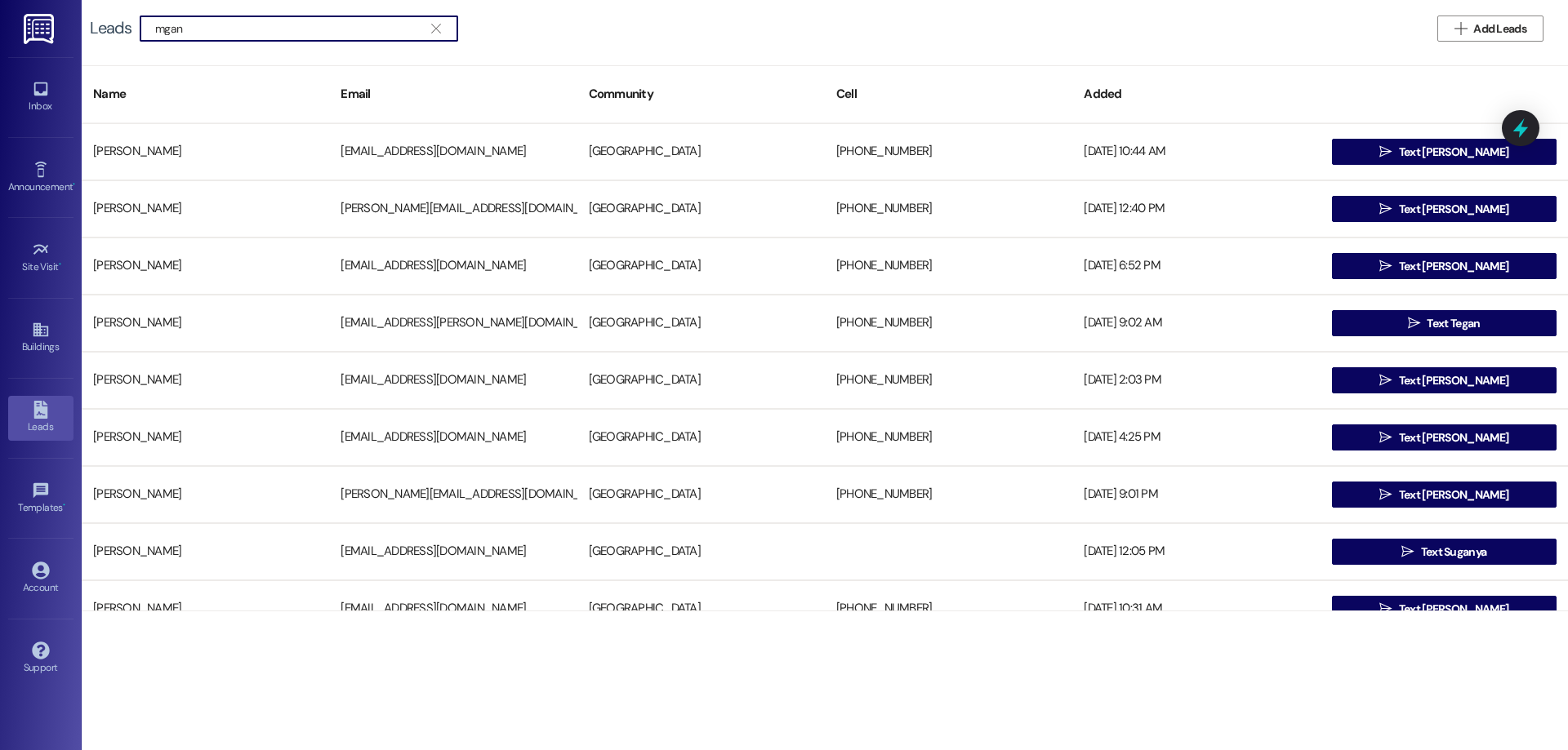
click at [162, 27] on input "mgan" at bounding box center [289, 28] width 268 height 23
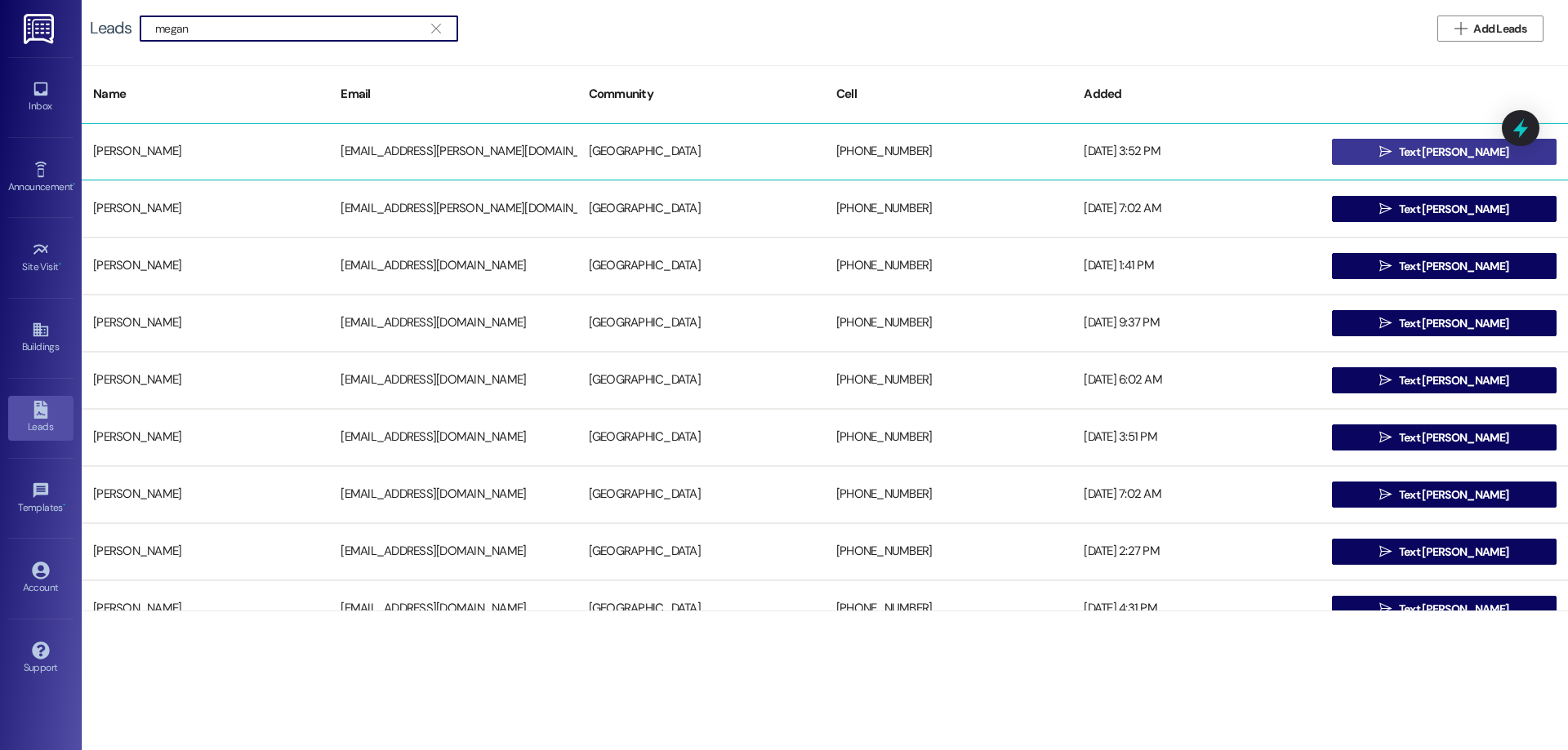
type input "megan"
click at [1383, 152] on button " Text Megan" at bounding box center [1444, 152] width 224 height 26
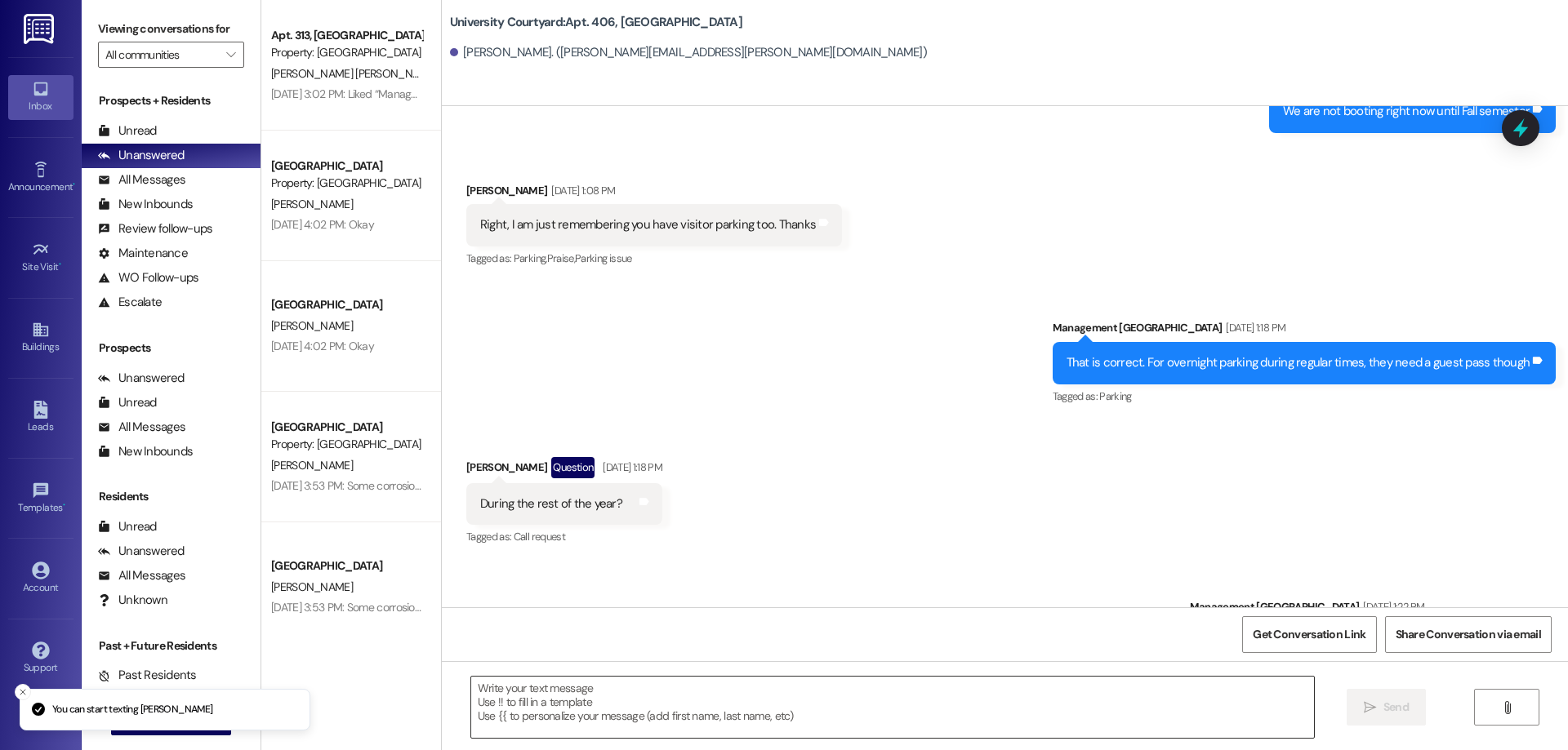
scroll to position [3664, 0]
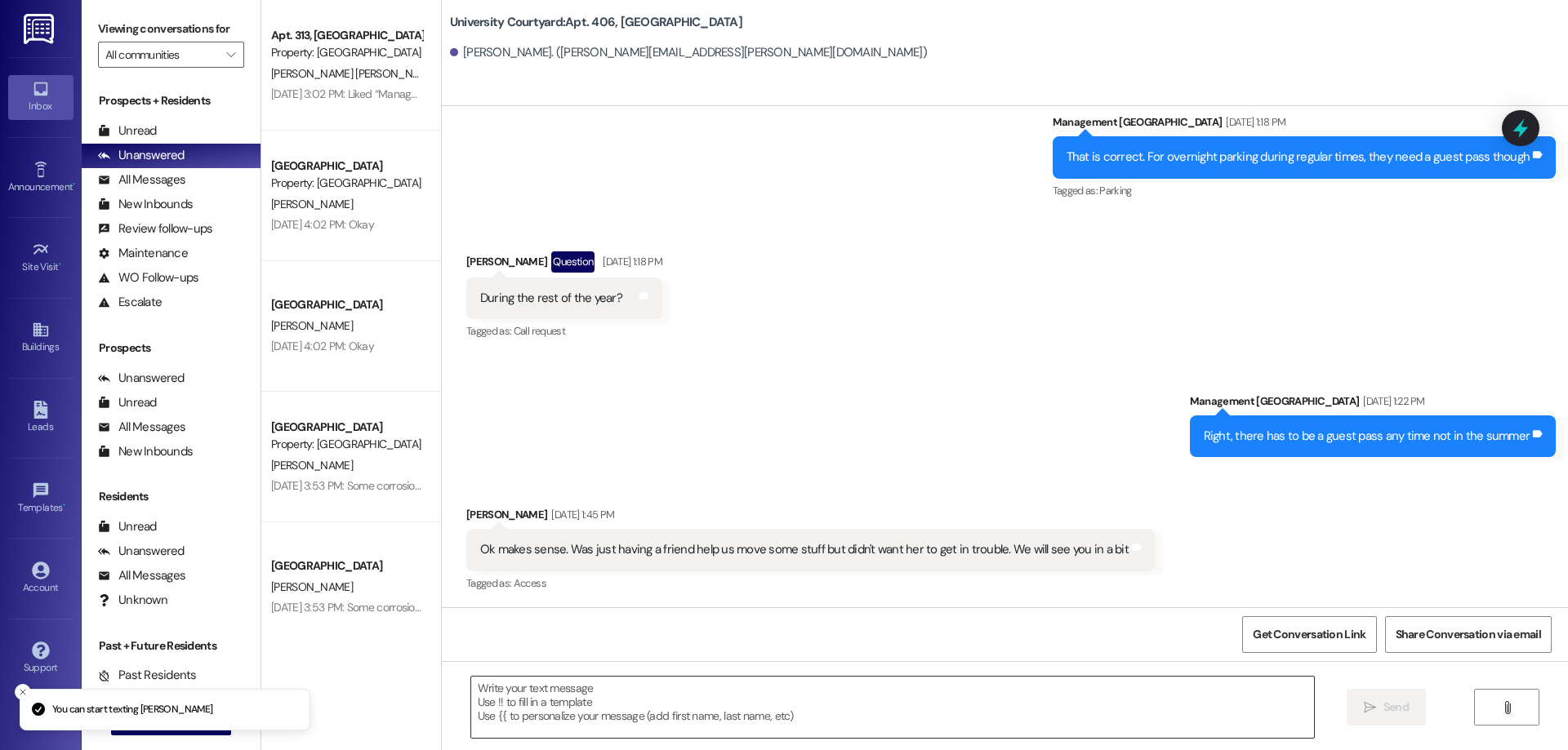
click at [700, 712] on textarea at bounding box center [893, 707] width 843 height 61
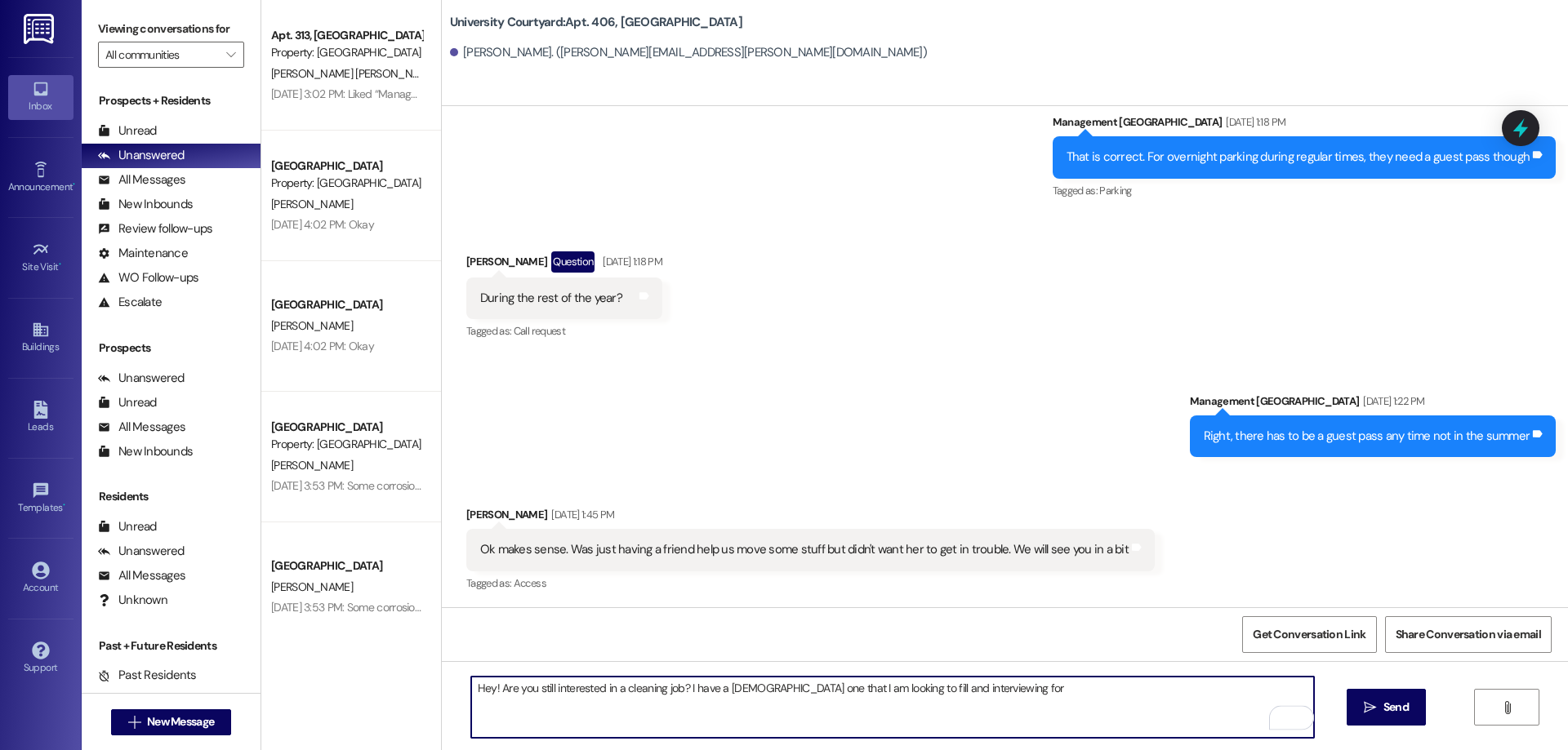
click at [791, 684] on textarea "Hey! Are you still interested in a cleaning job? I have a temporary one that I …" at bounding box center [893, 707] width 843 height 61
click at [1101, 685] on textarea "Hey! Are you still interested in a cleaning job? I have a temporary one for the…" at bounding box center [893, 707] width 843 height 61
type textarea "Hey! Are you still interested in a cleaning job? I have a temporary one for the…"
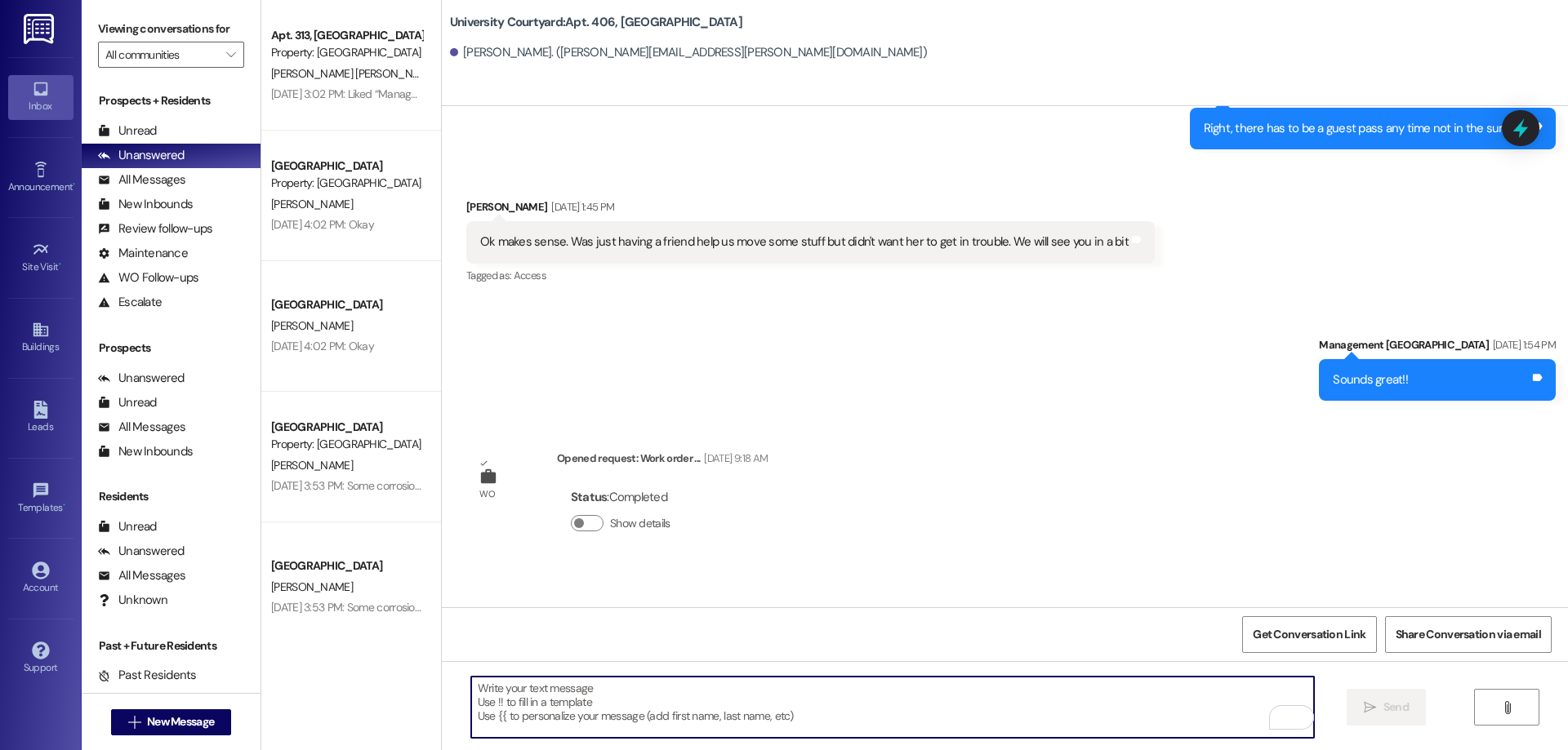
scroll to position [4046, 0]
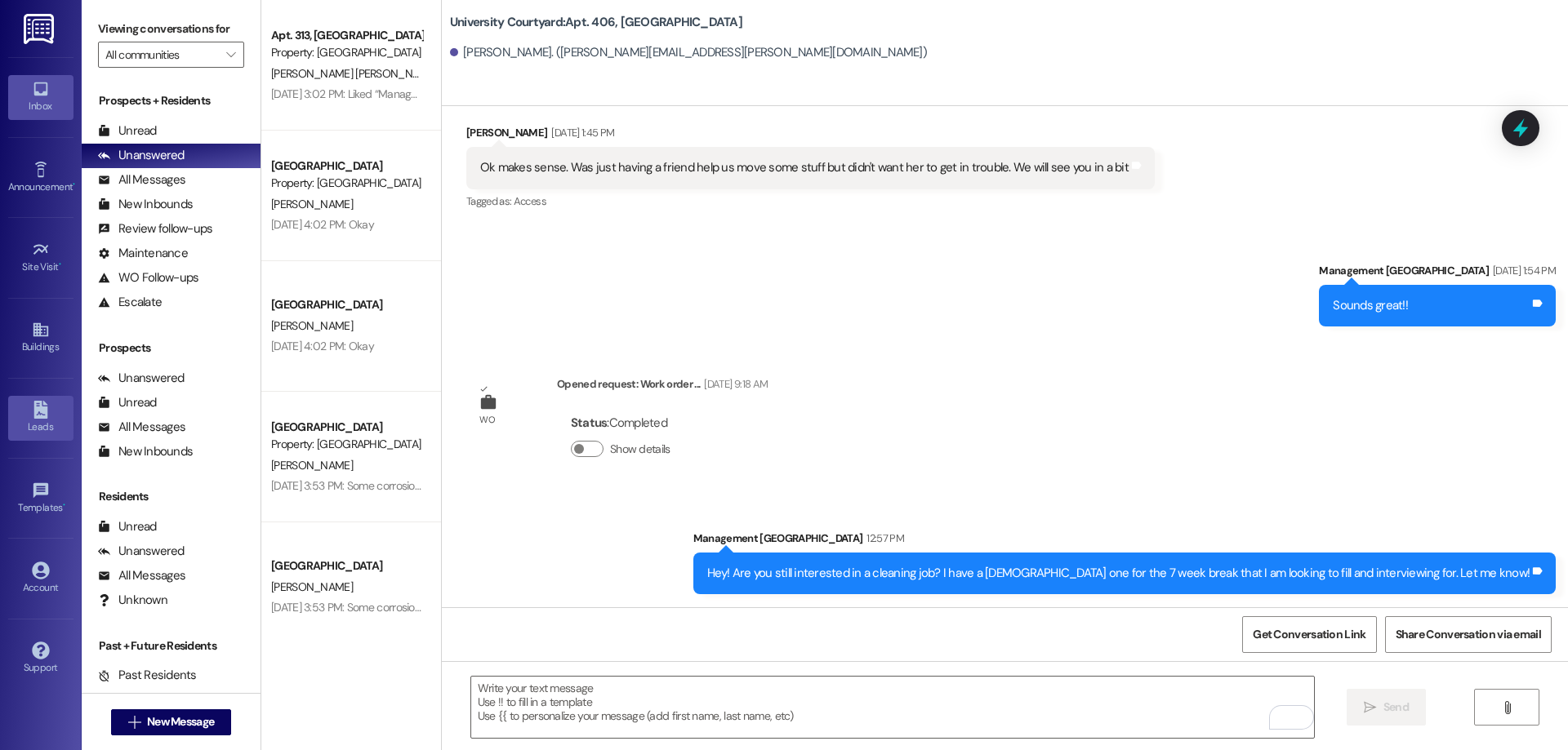
click at [20, 423] on div "Leads" at bounding box center [41, 427] width 82 height 17
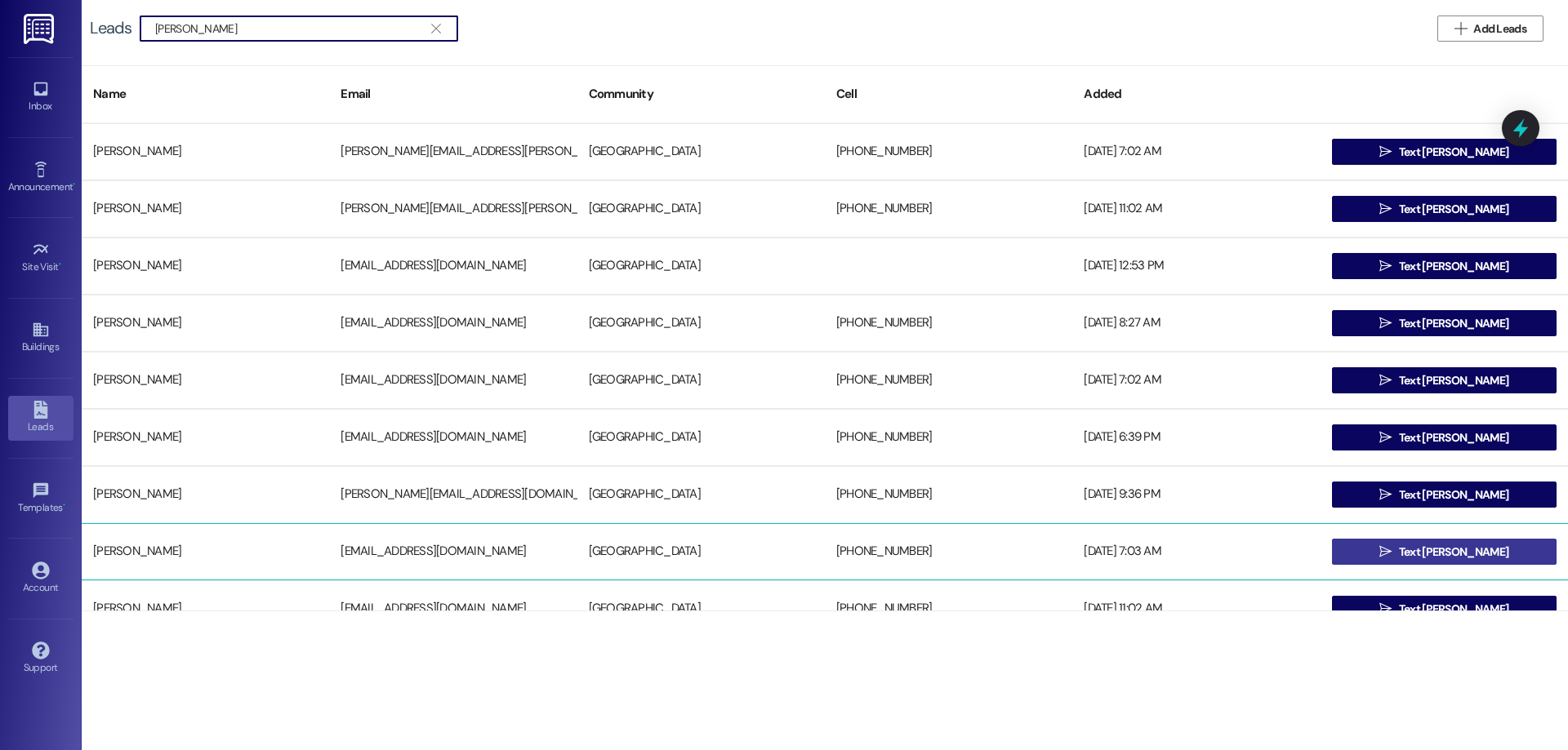
type input "michael bradf"
click at [1519, 555] on button " Text Michael" at bounding box center [1444, 552] width 224 height 26
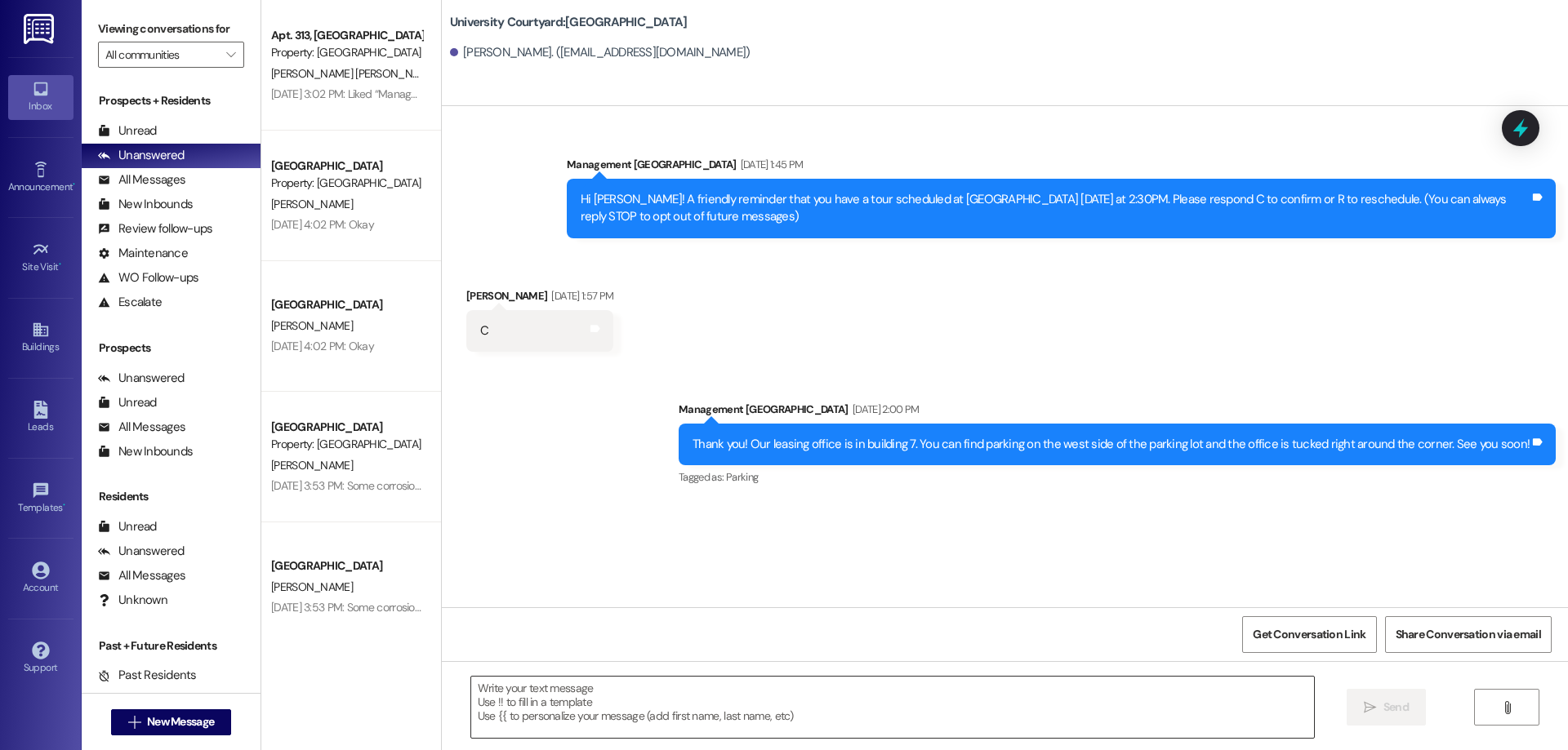
click at [831, 714] on textarea at bounding box center [893, 707] width 843 height 61
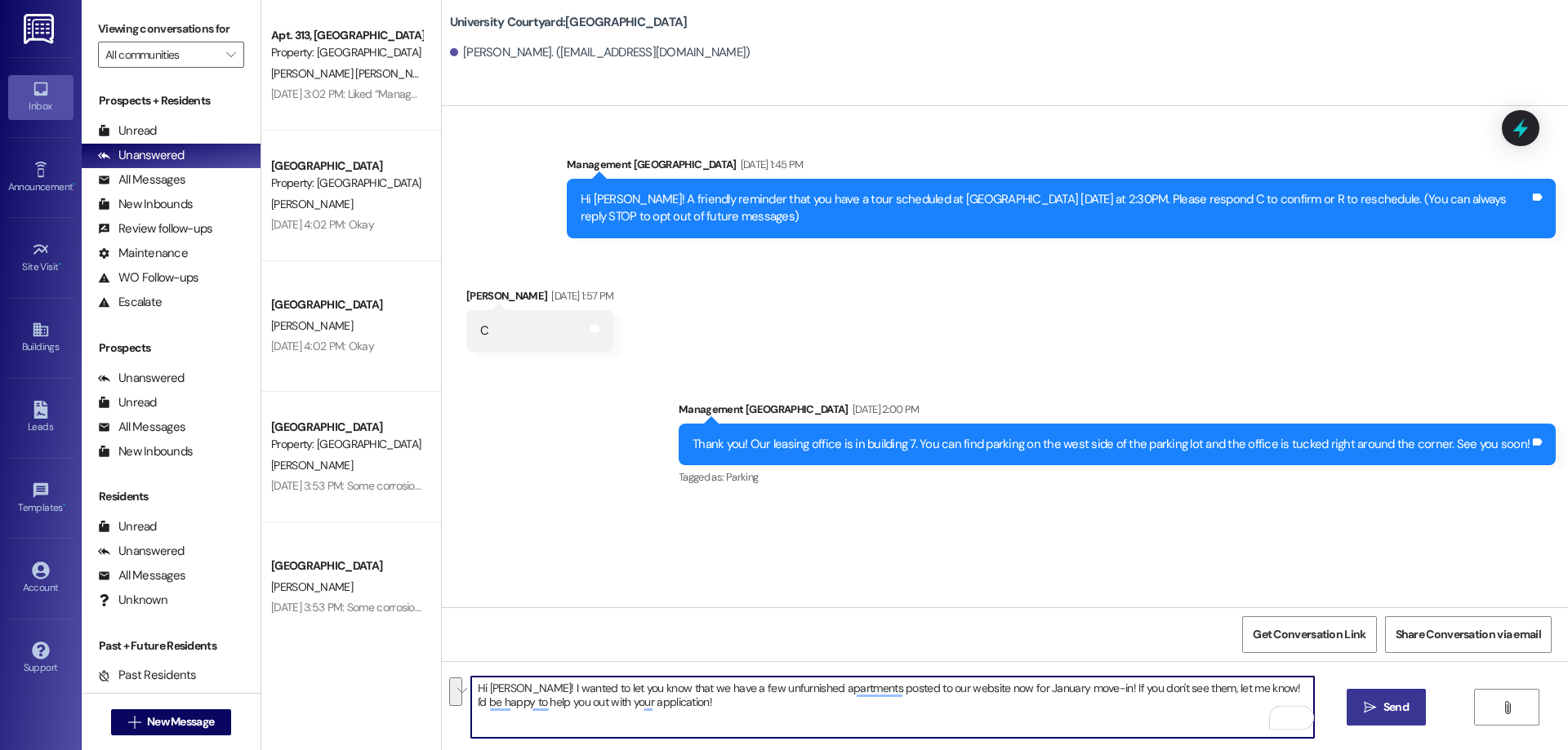
type textarea "Hi Micahel! I wanted to let you know that we have a few unfurnished apartments …"
click at [1387, 716] on span "Send" at bounding box center [1396, 707] width 26 height 17
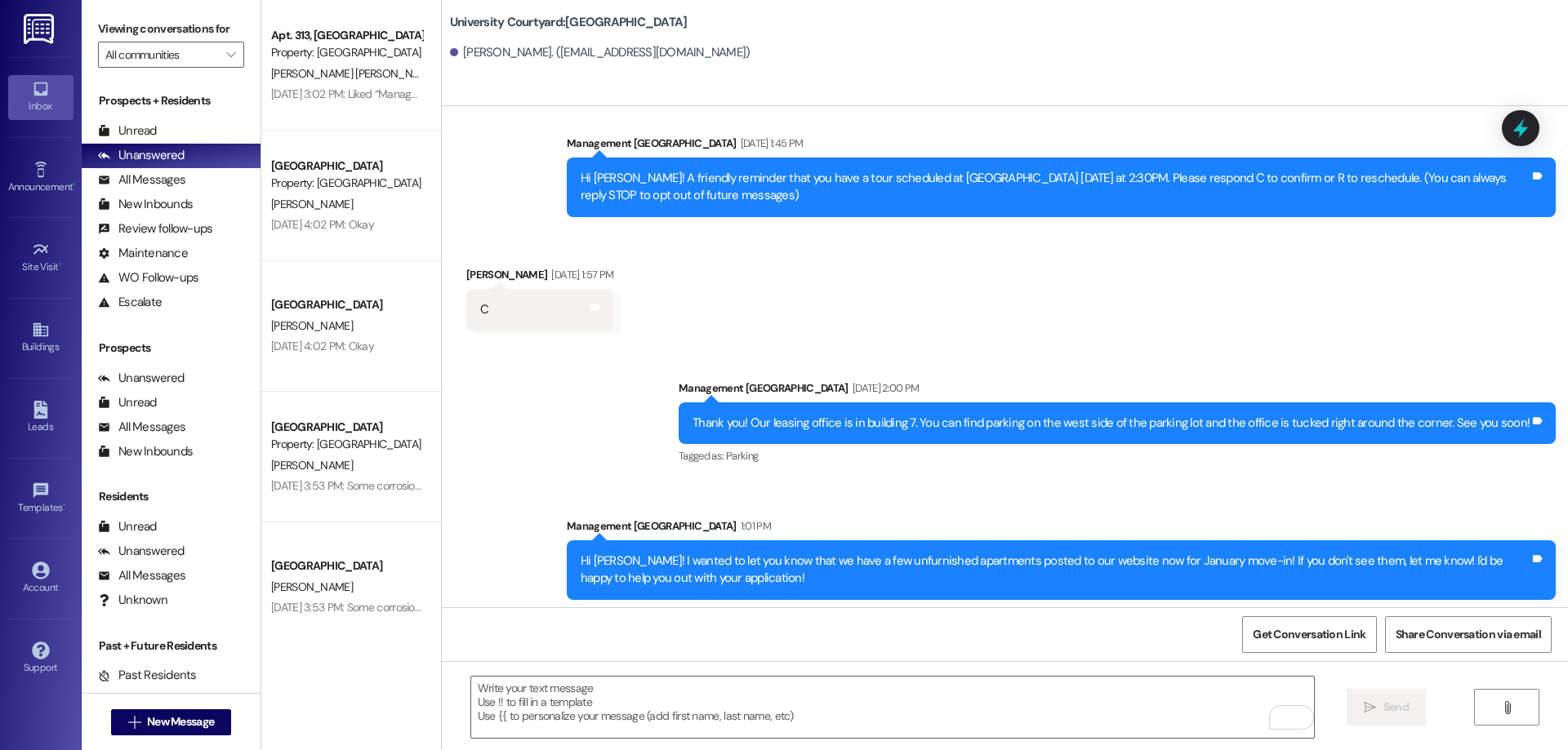
scroll to position [27, 0]
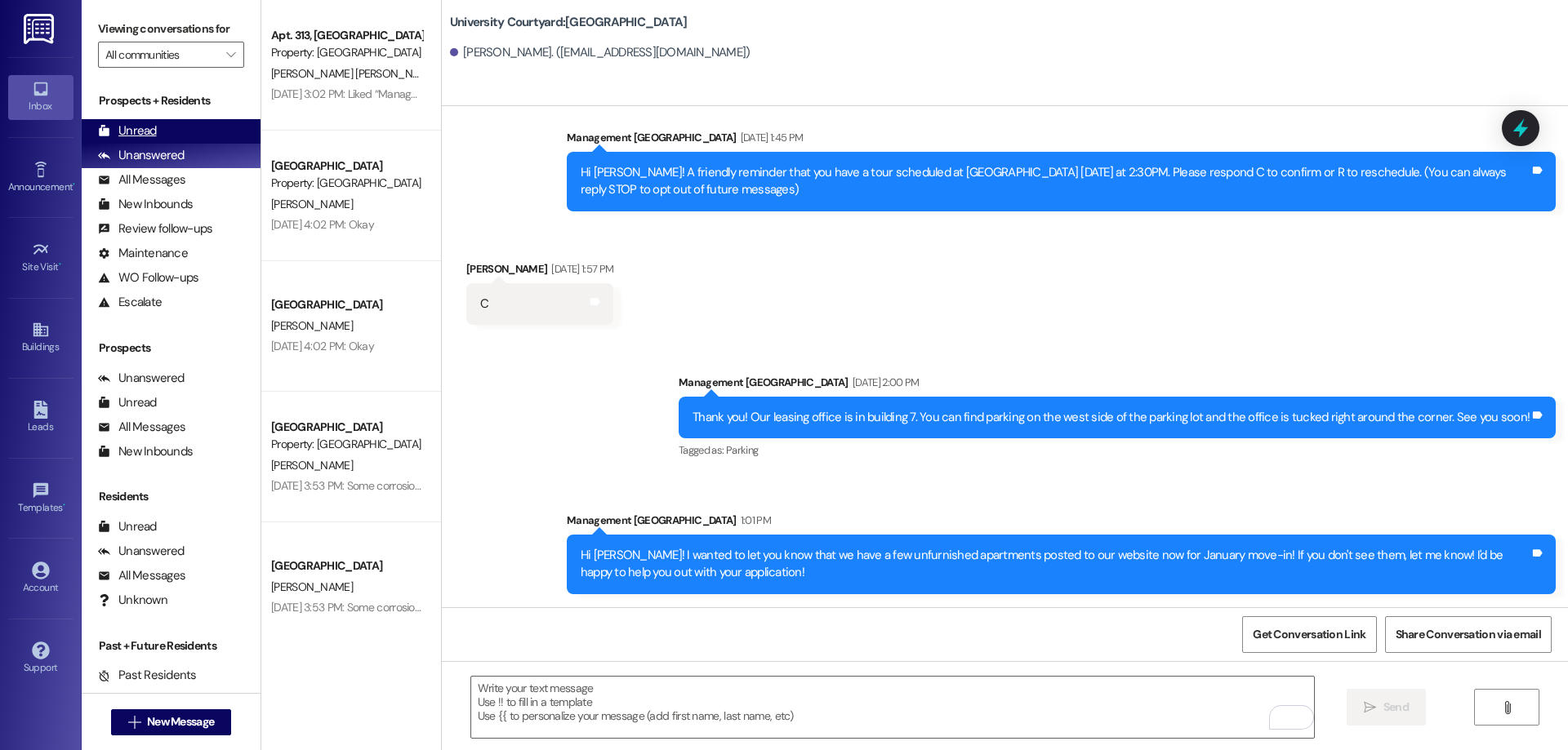
click at [120, 131] on div "Unread" at bounding box center [127, 131] width 59 height 17
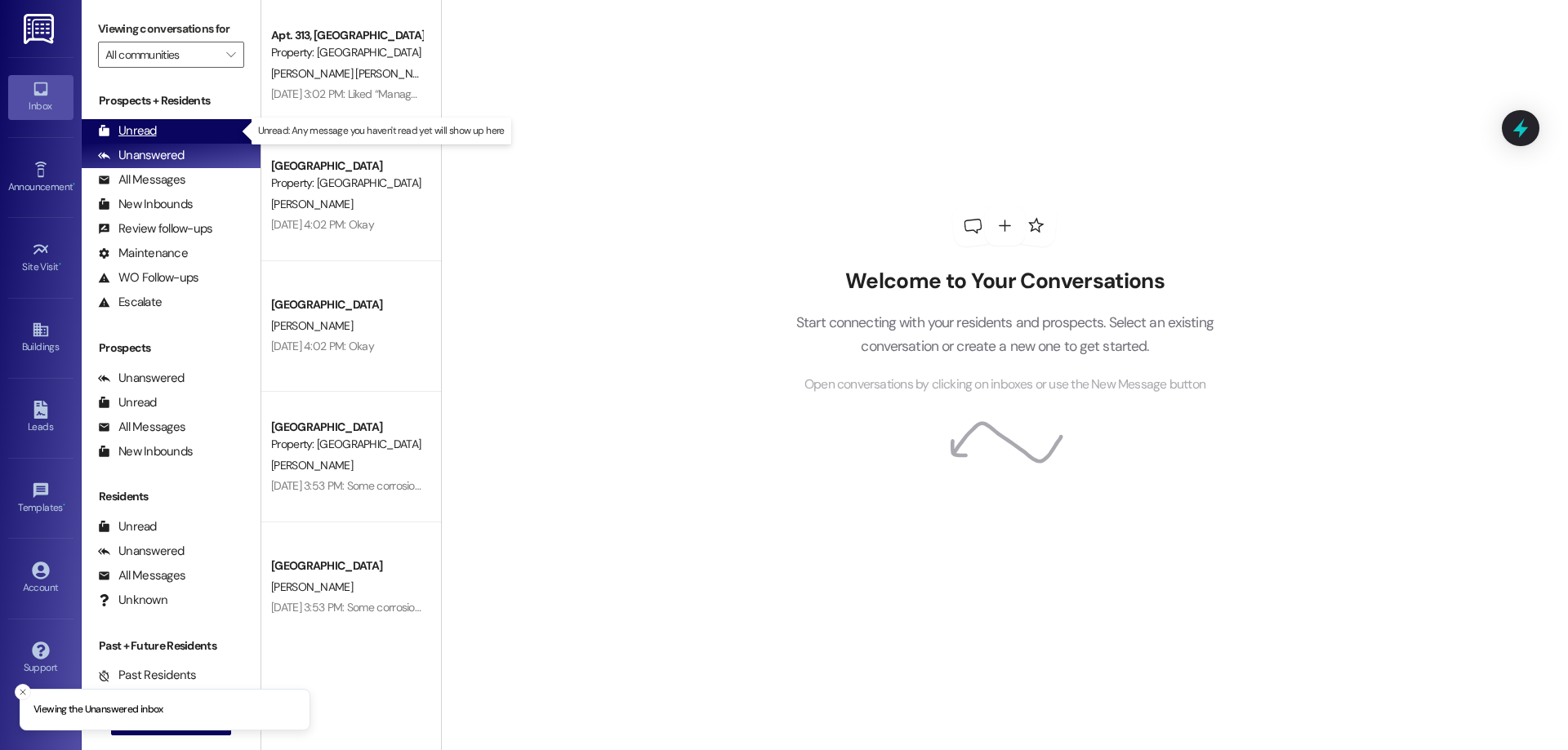
click at [158, 131] on div "Unread (0)" at bounding box center [171, 131] width 179 height 25
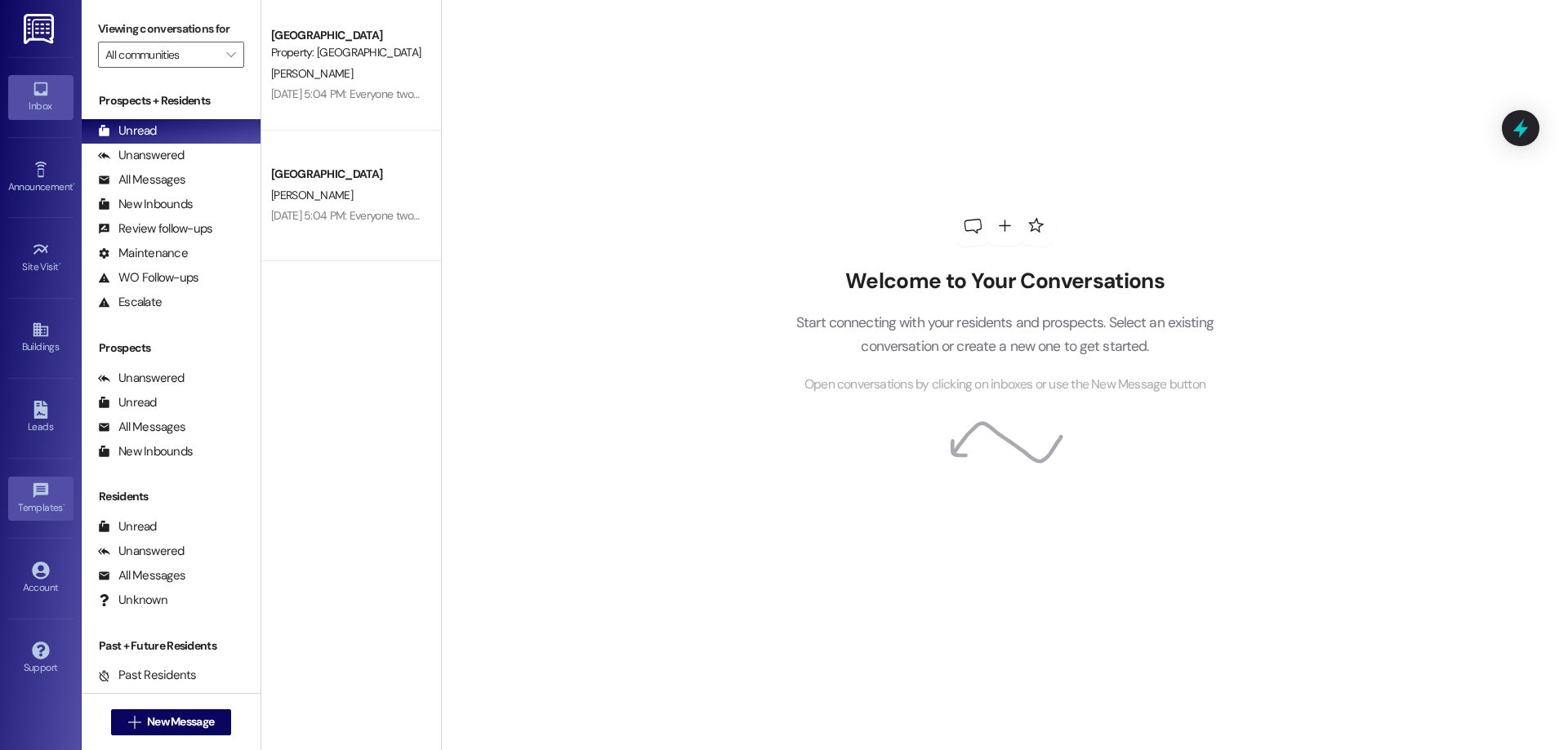
click at [39, 494] on icon at bounding box center [40, 490] width 15 height 15
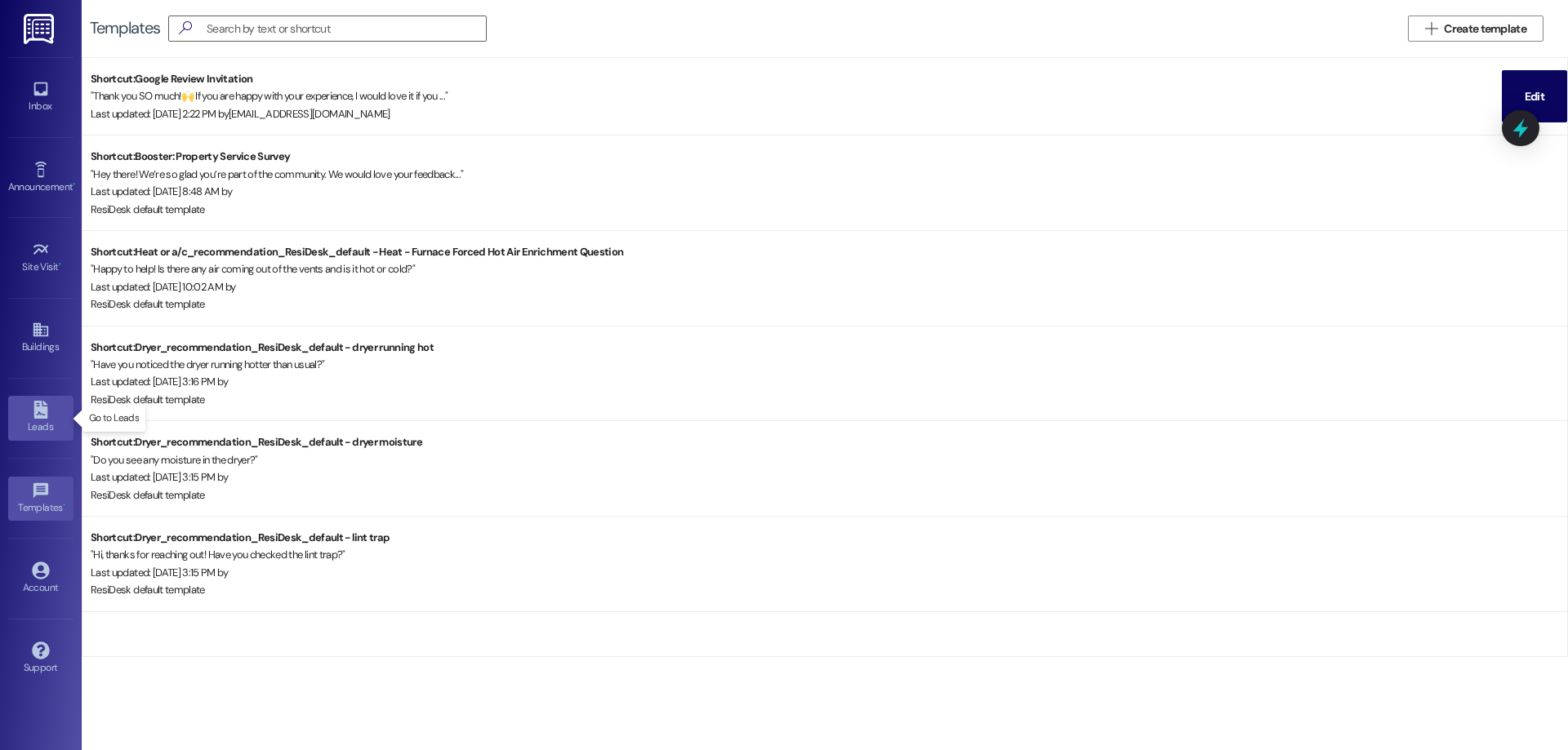
click at [39, 421] on div "Leads" at bounding box center [41, 427] width 82 height 17
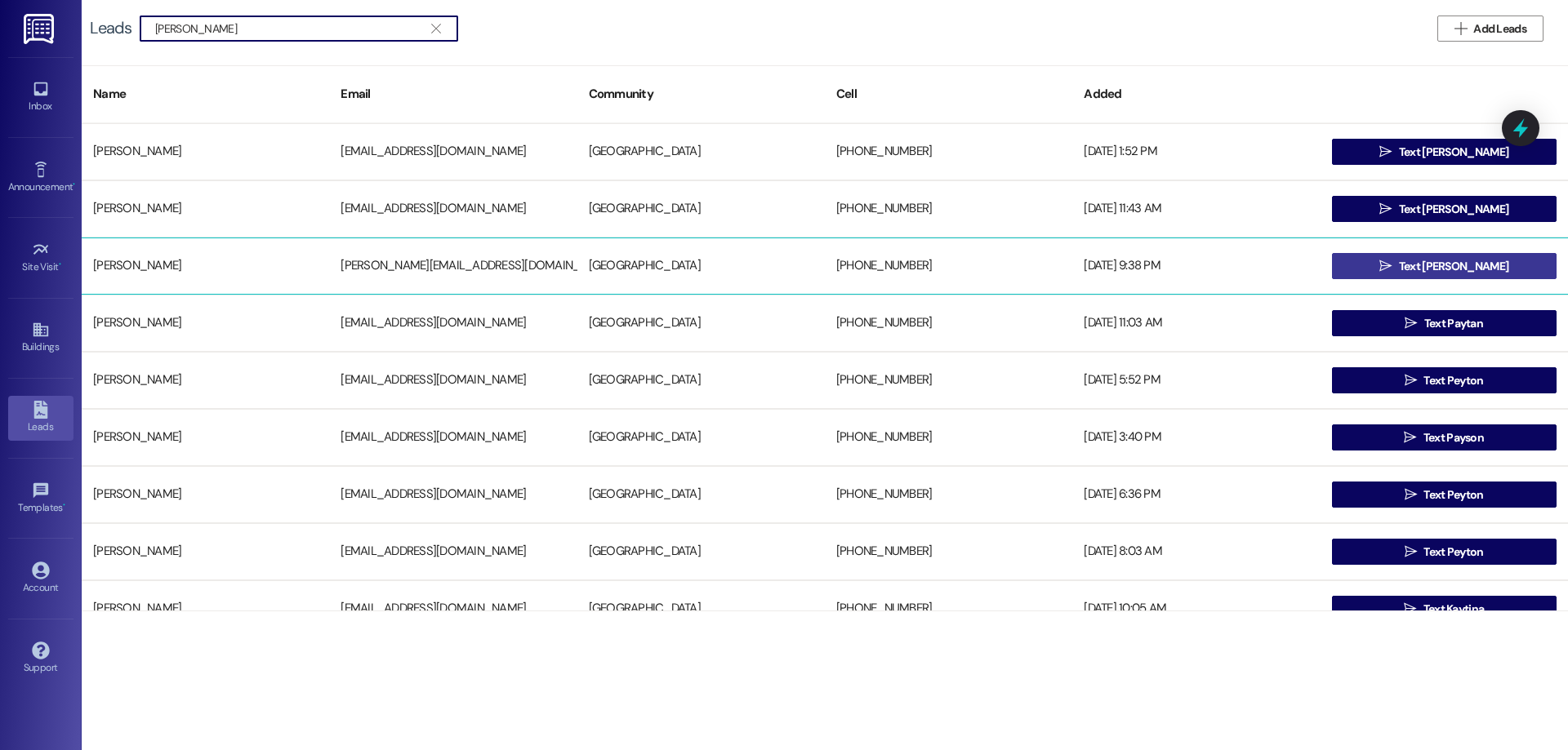
type input "payton"
click at [1421, 266] on span "Text Payton" at bounding box center [1454, 266] width 109 height 17
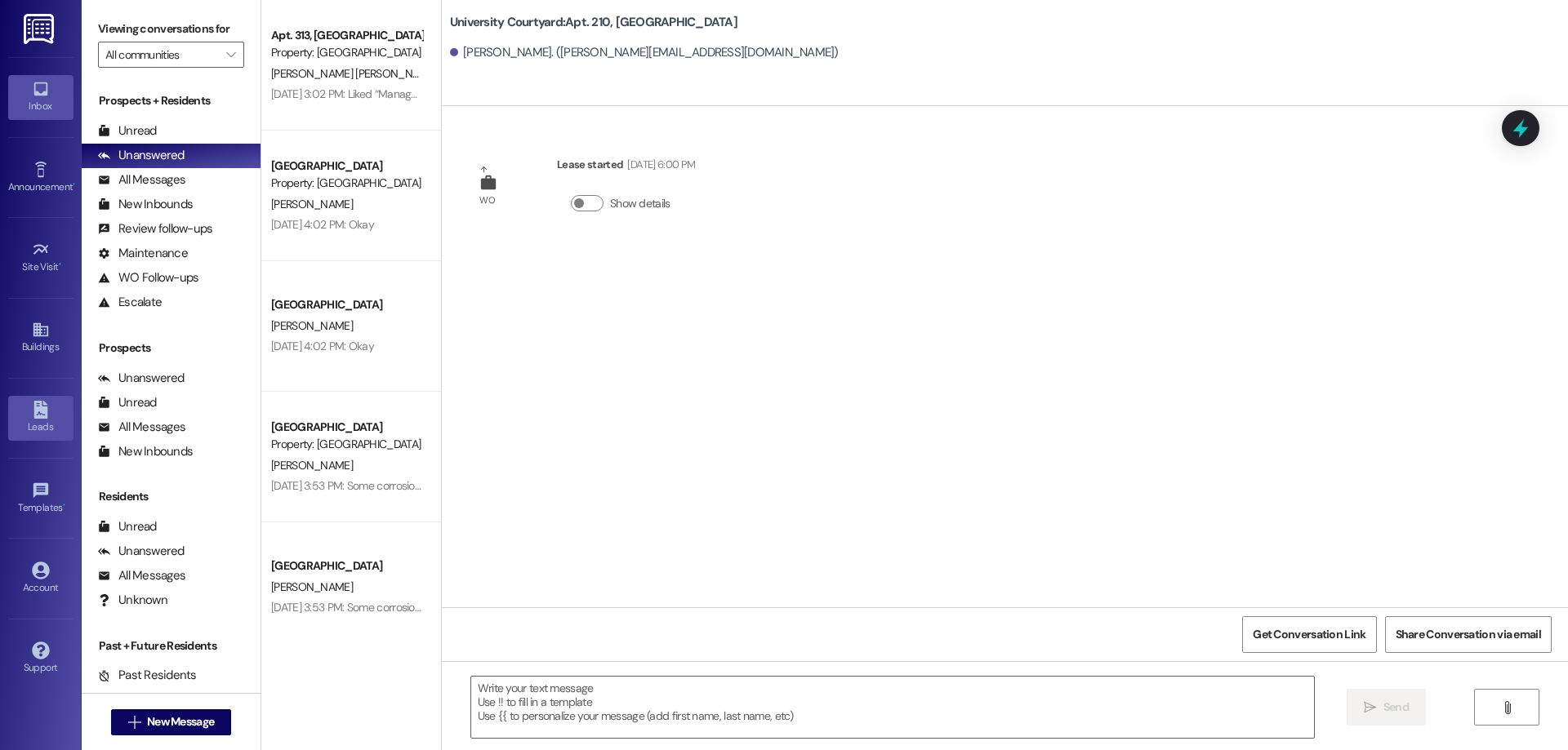
click at [30, 431] on div "Leads" at bounding box center [41, 427] width 82 height 17
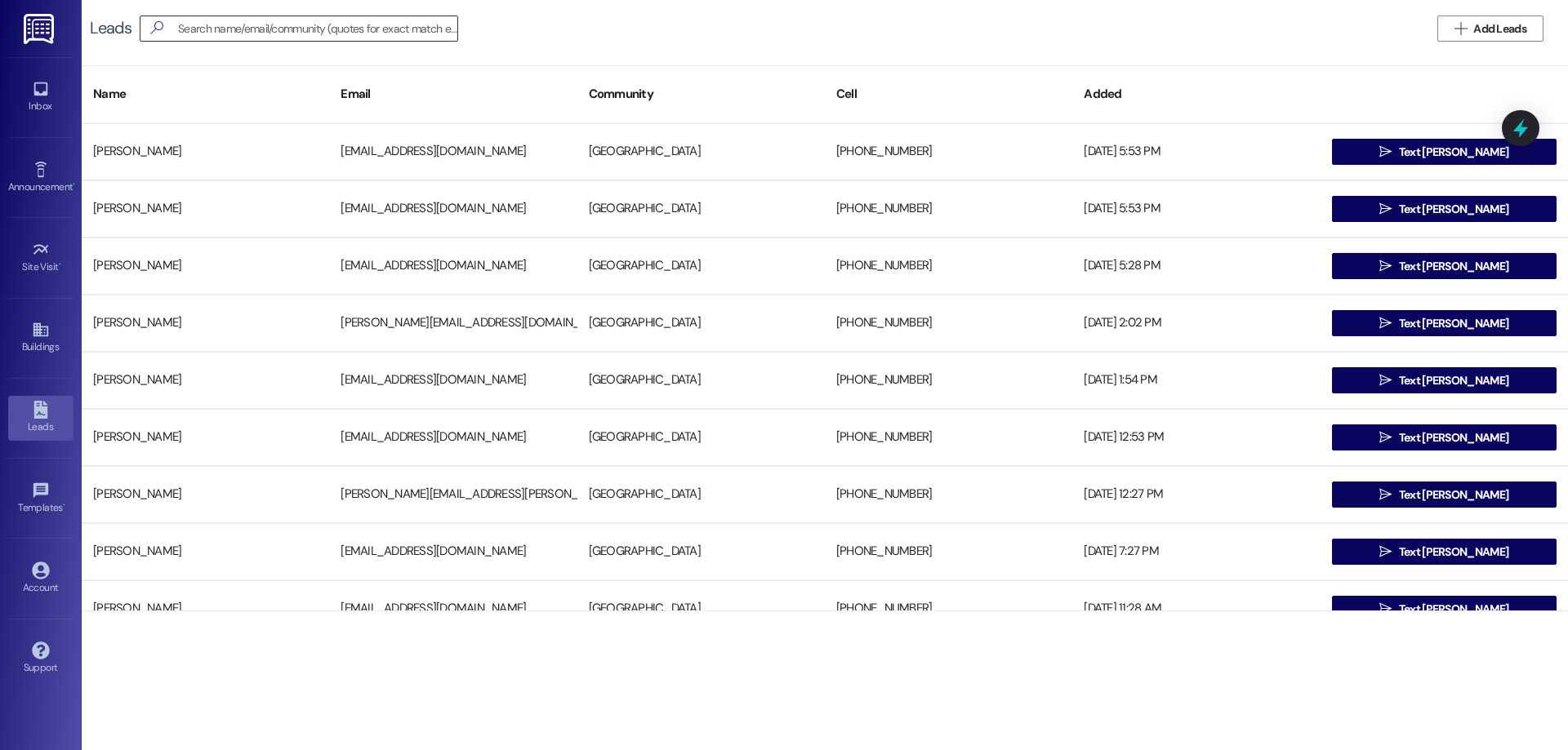
click at [195, 34] on input at bounding box center [318, 28] width 279 height 23
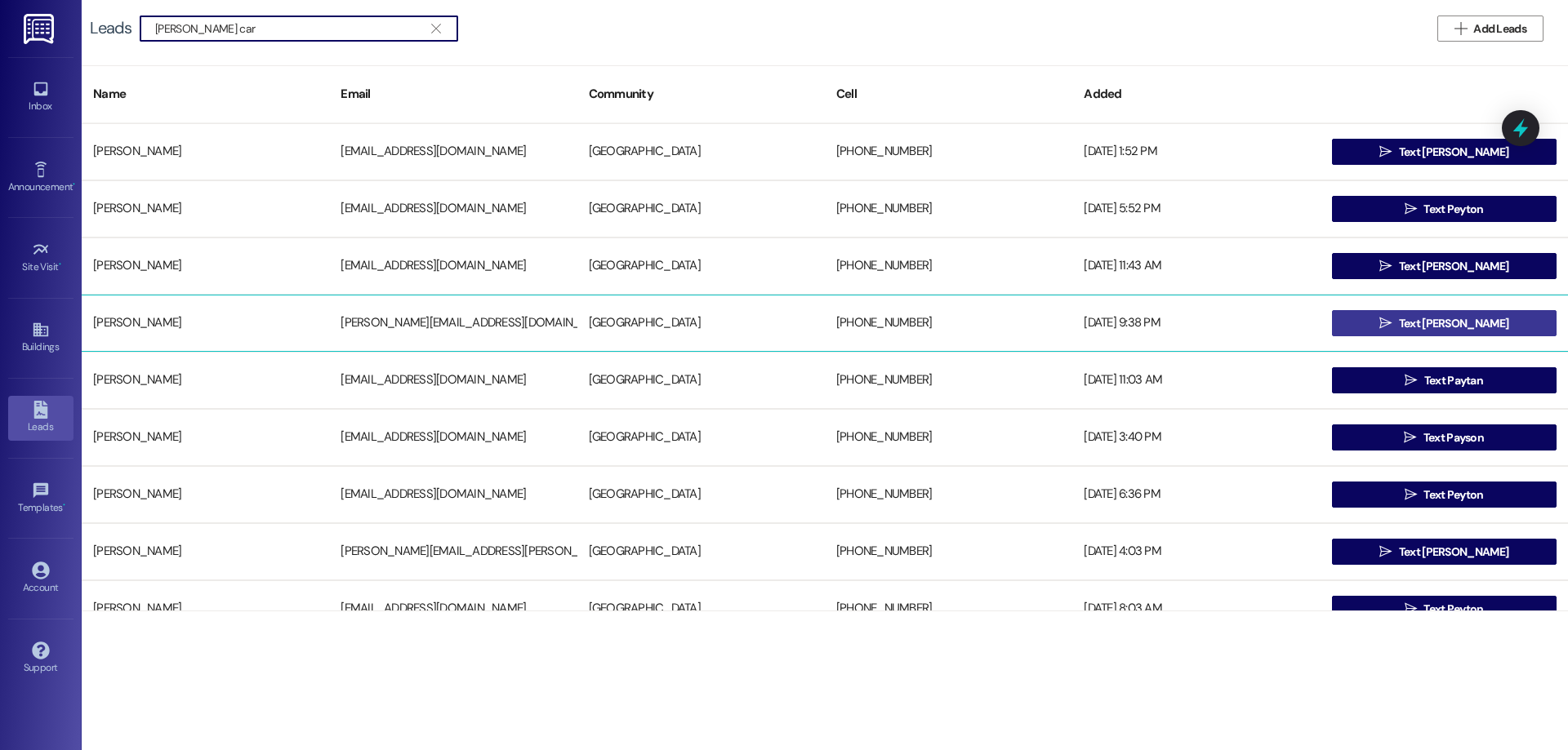
type input "payton car"
click at [1369, 317] on button " Text Payton" at bounding box center [1444, 324] width 224 height 26
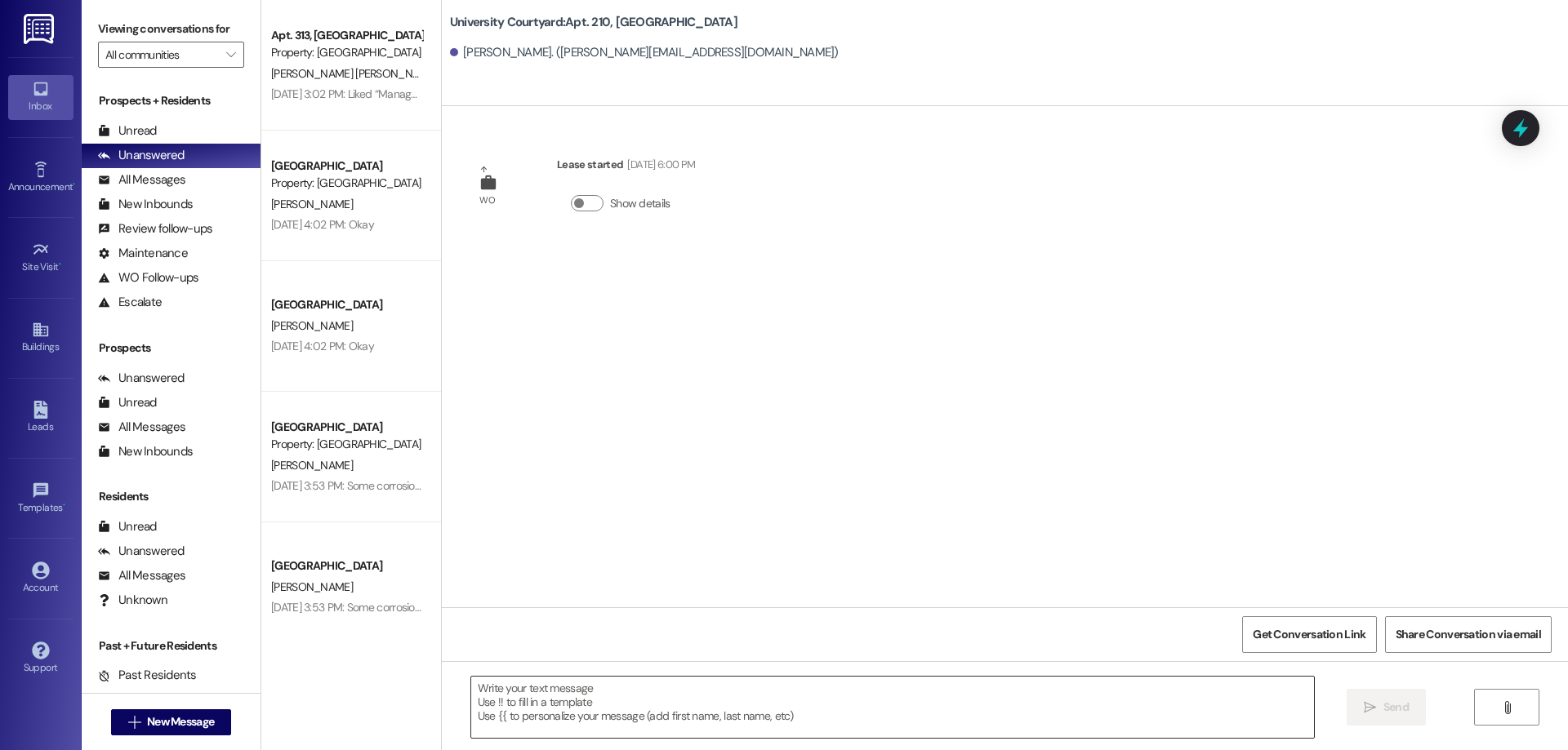
click at [702, 722] on textarea at bounding box center [893, 707] width 843 height 61
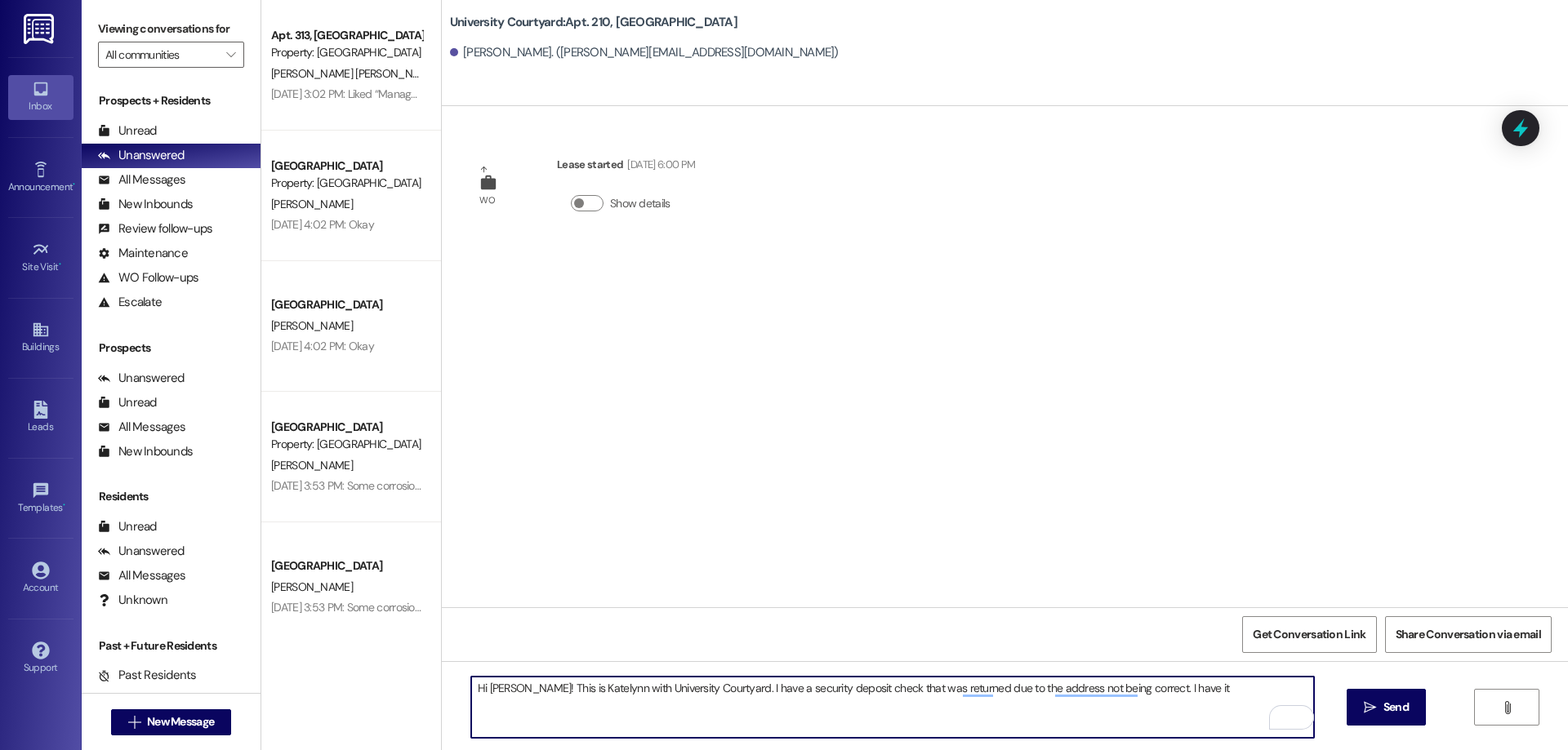
click at [1184, 696] on textarea "Hi Payton! This is Katelynn with University Courtyard. I have a security deposi…" at bounding box center [893, 707] width 843 height 61
paste textarea "447 S 3RD W APT 4201 SUGAR CITY, ID, 83448"
click at [554, 709] on textarea "Hi Payton! This is Katelynn with University Courtyard. I have a security deposi…" at bounding box center [893, 707] width 843 height 61
click at [590, 710] on textarea "Hi Payton! This is Katelynn with University Courtyard. I have a security deposi…" at bounding box center [893, 707] width 843 height 61
type textarea "Hi Payton! This is Katelynn with University Courtyard. I have a security deposi…"
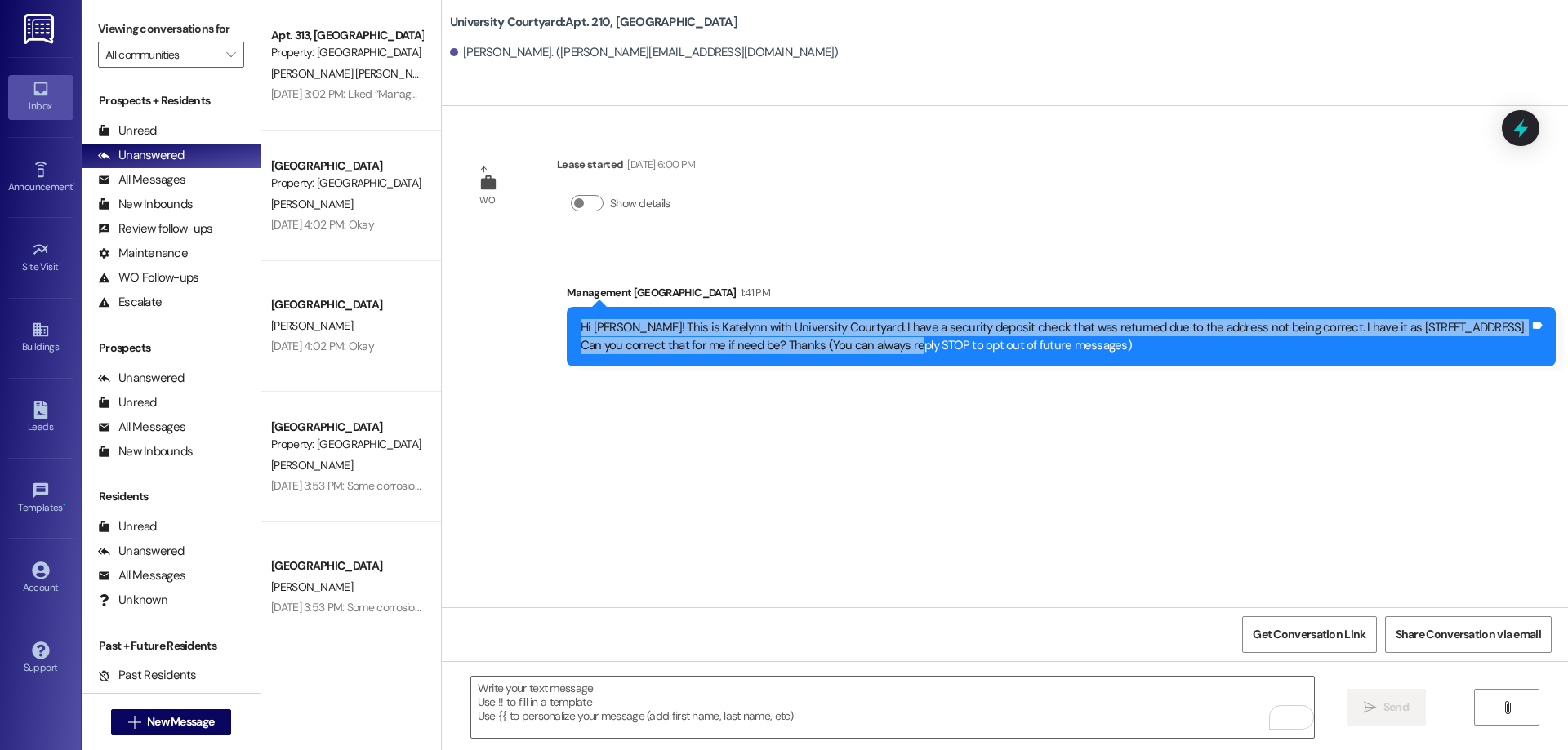
drag, startPoint x: 859, startPoint y: 341, endPoint x: 531, endPoint y: 321, distance: 328.6
click at [531, 321] on div "Sent via SMS Management University Courtyard 1:41 PM Hi Payton! This is Katelyn…" at bounding box center [1006, 312] width 1127 height 131
copy div "Hi Payton! This is Katelynn with University Courtyard. I have a security deposi…"
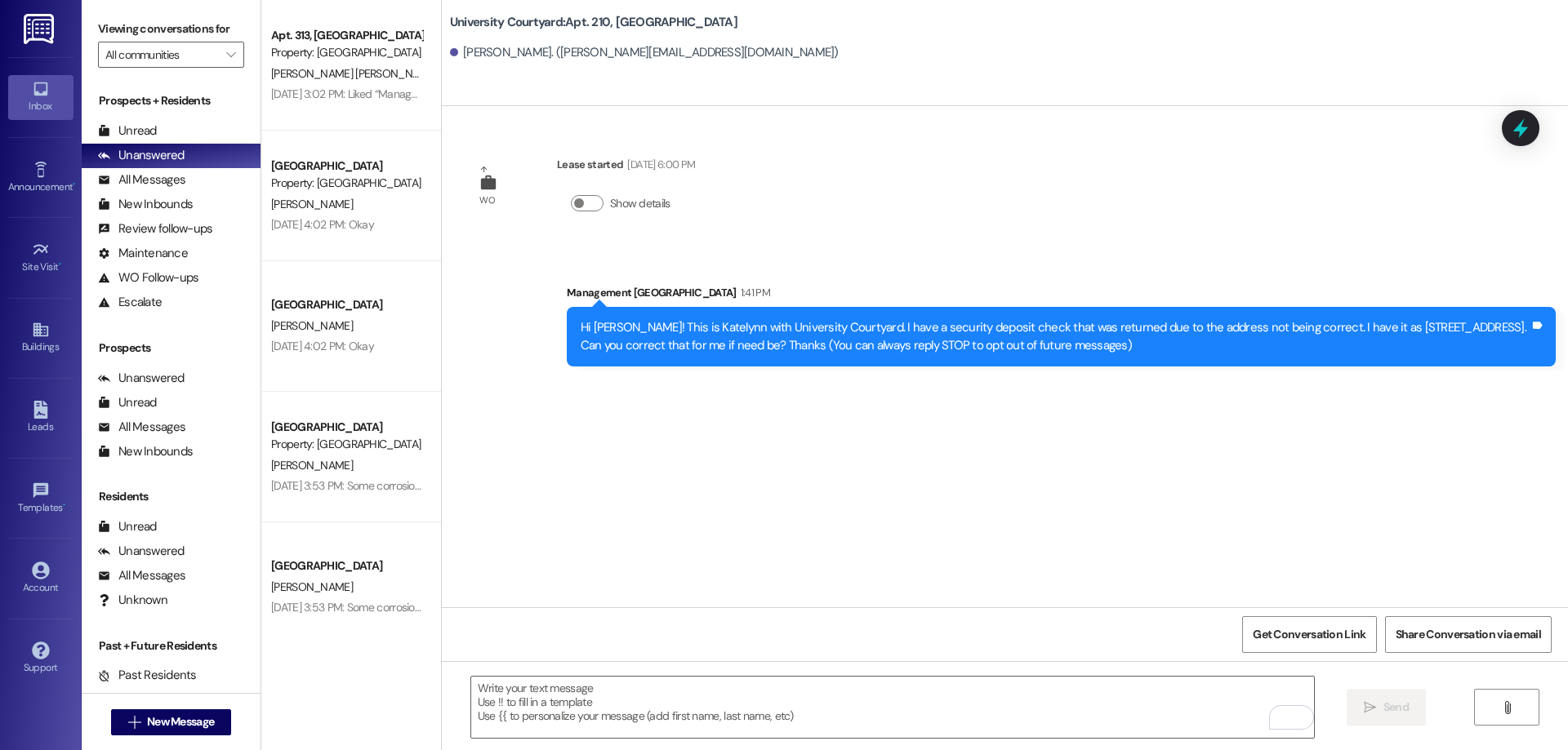
click at [1455, 490] on div "WO Lease started Sep 03, 2023 at 6:00 PM Show details Sent via SMS Management U…" at bounding box center [1006, 356] width 1127 height 501
click at [109, 132] on icon at bounding box center [104, 131] width 11 height 11
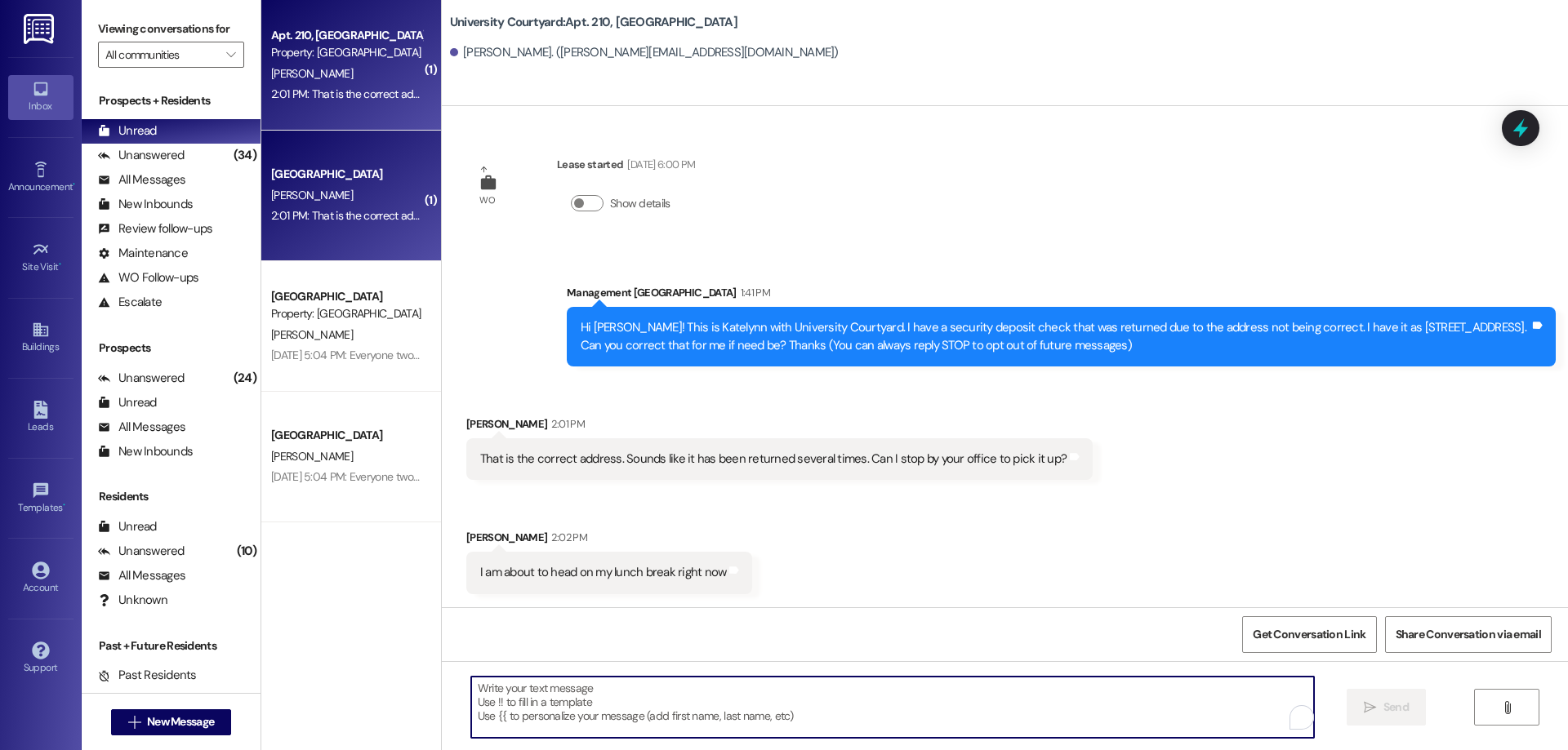
click at [667, 712] on textarea "To enrich screen reader interactions, please activate Accessibility in Grammarl…" at bounding box center [893, 707] width 843 height 61
click at [667, 712] on textarea "I don't have the che" at bounding box center [893, 707] width 843 height 61
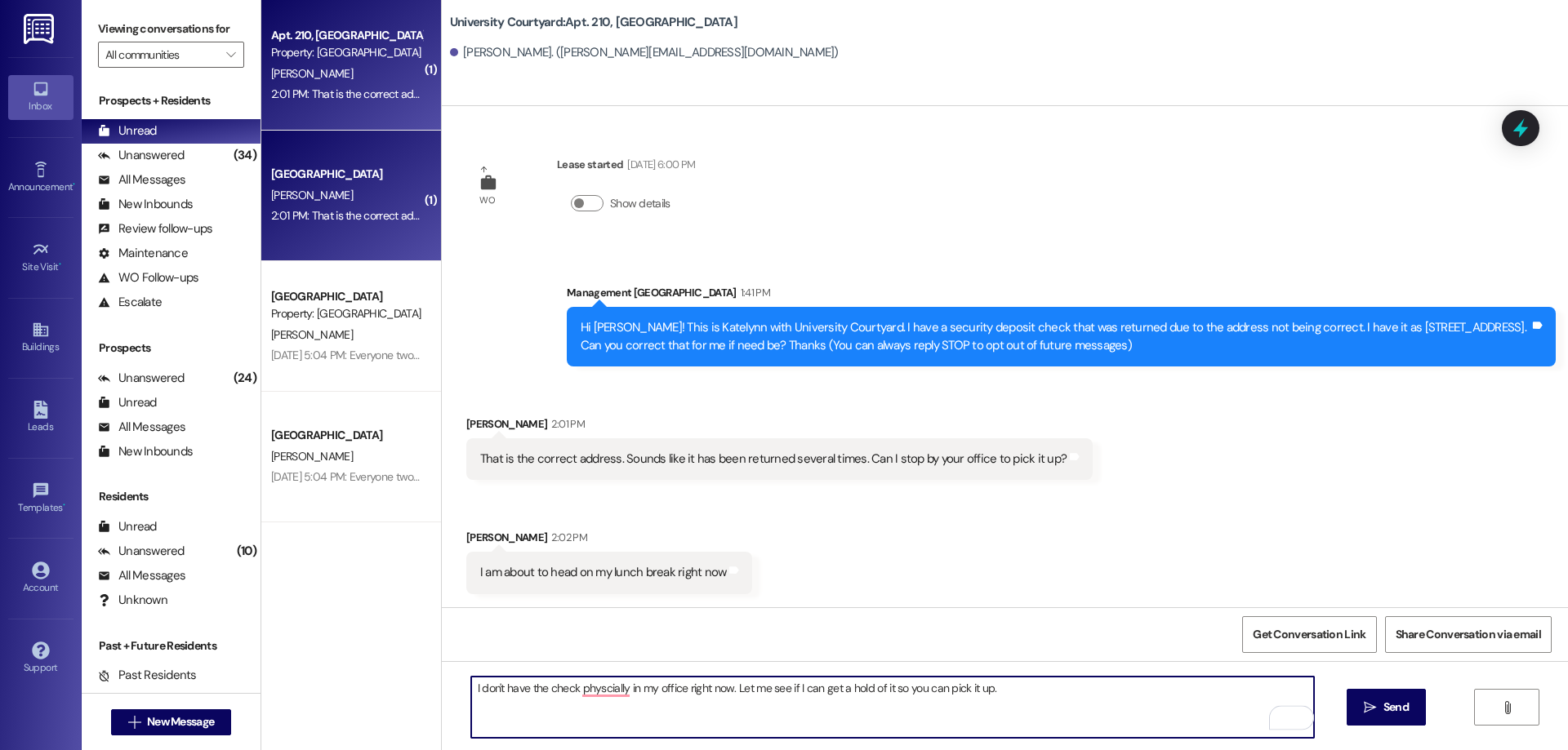
click at [601, 697] on textarea "I don't have the check physcially in my office right now. Let me see if I can g…" at bounding box center [893, 707] width 843 height 61
click at [471, 684] on textarea "I don't have the check physically in my office right now. Let me see if I can g…" at bounding box center [893, 707] width 843 height 61
click at [1110, 690] on textarea "How odd, I wonder why. I don't have the check physically in my office right now…" at bounding box center [893, 707] width 843 height 61
type textarea "How odd, I wonder why. I don't have the check physically in my office right now…"
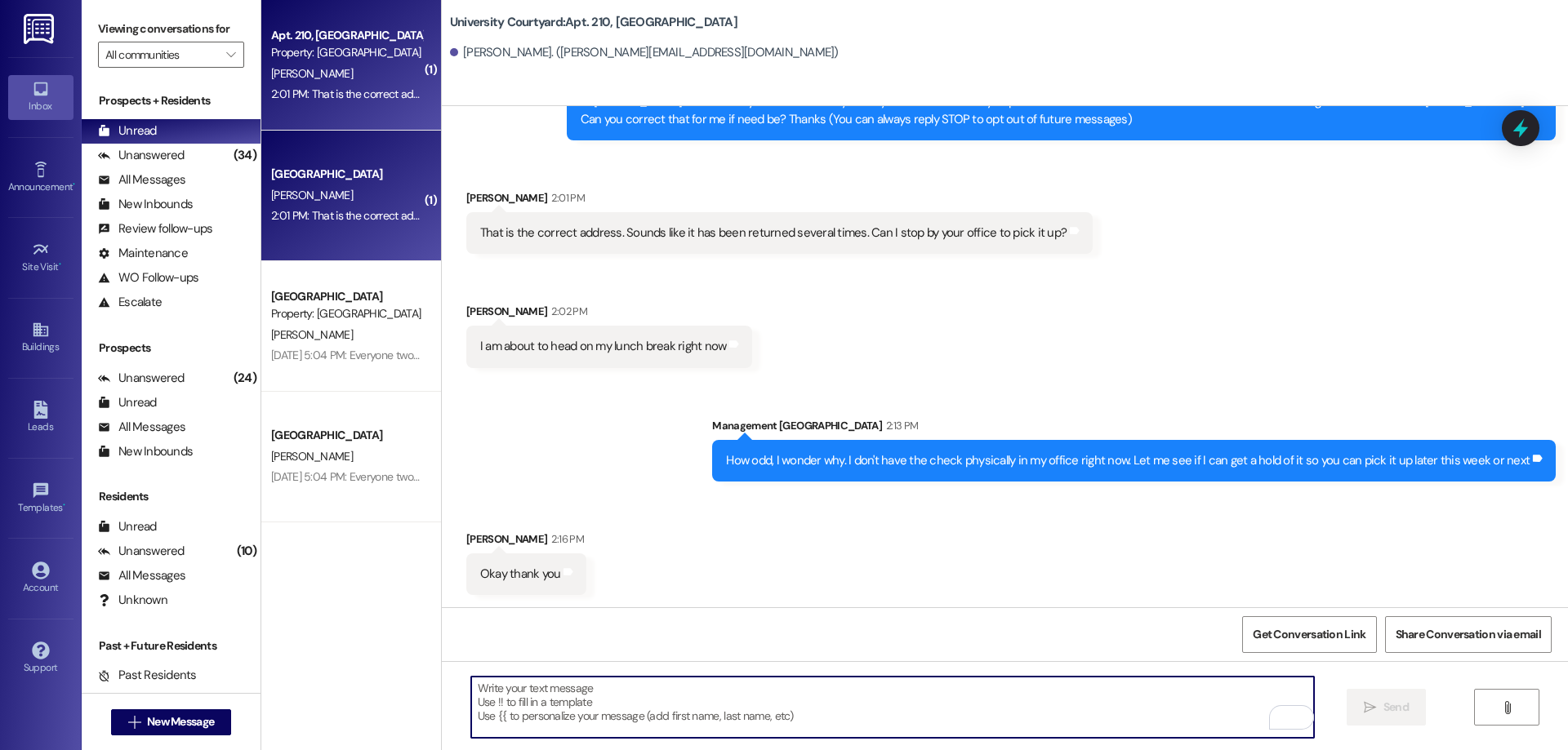
scroll to position [227, 0]
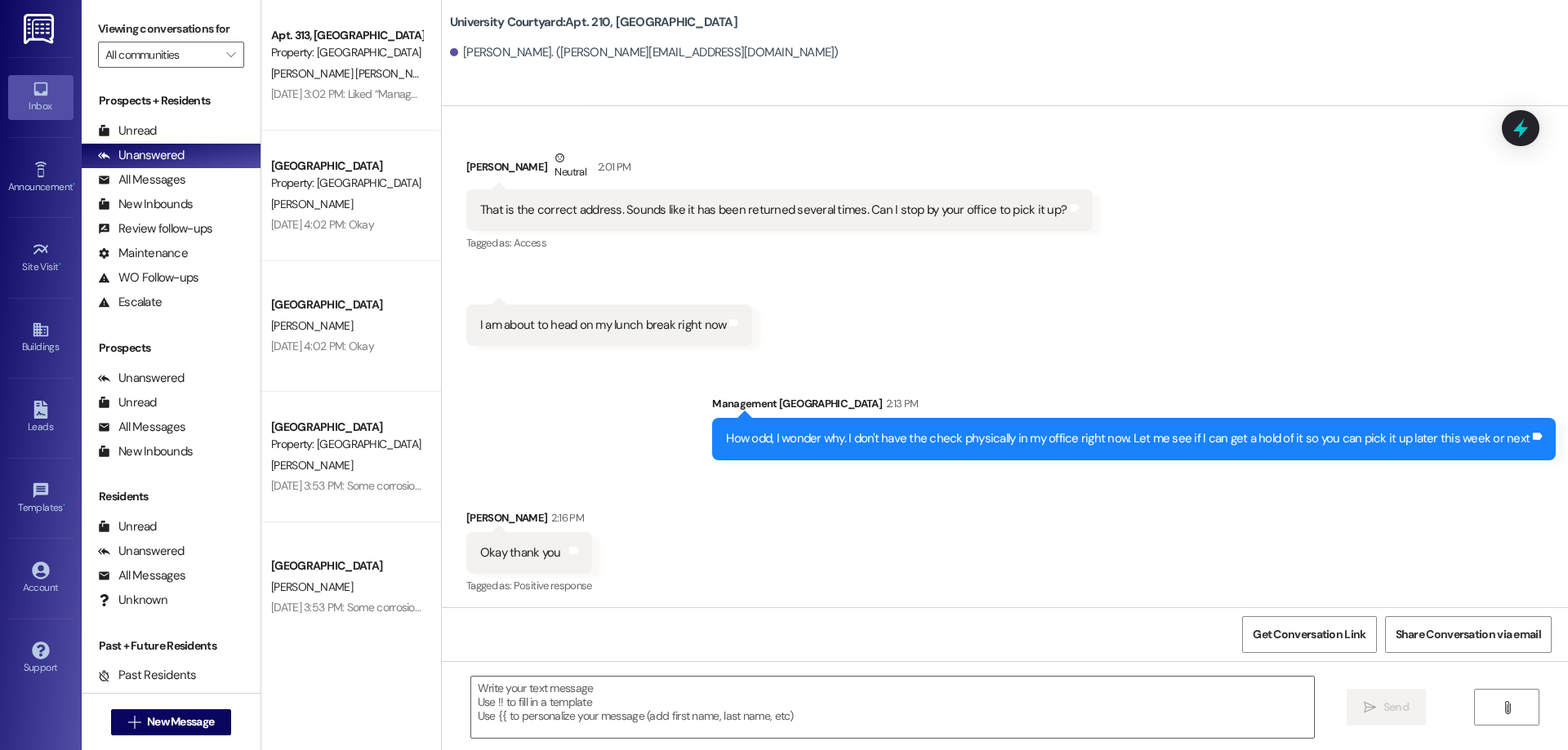
scroll to position [268, 0]
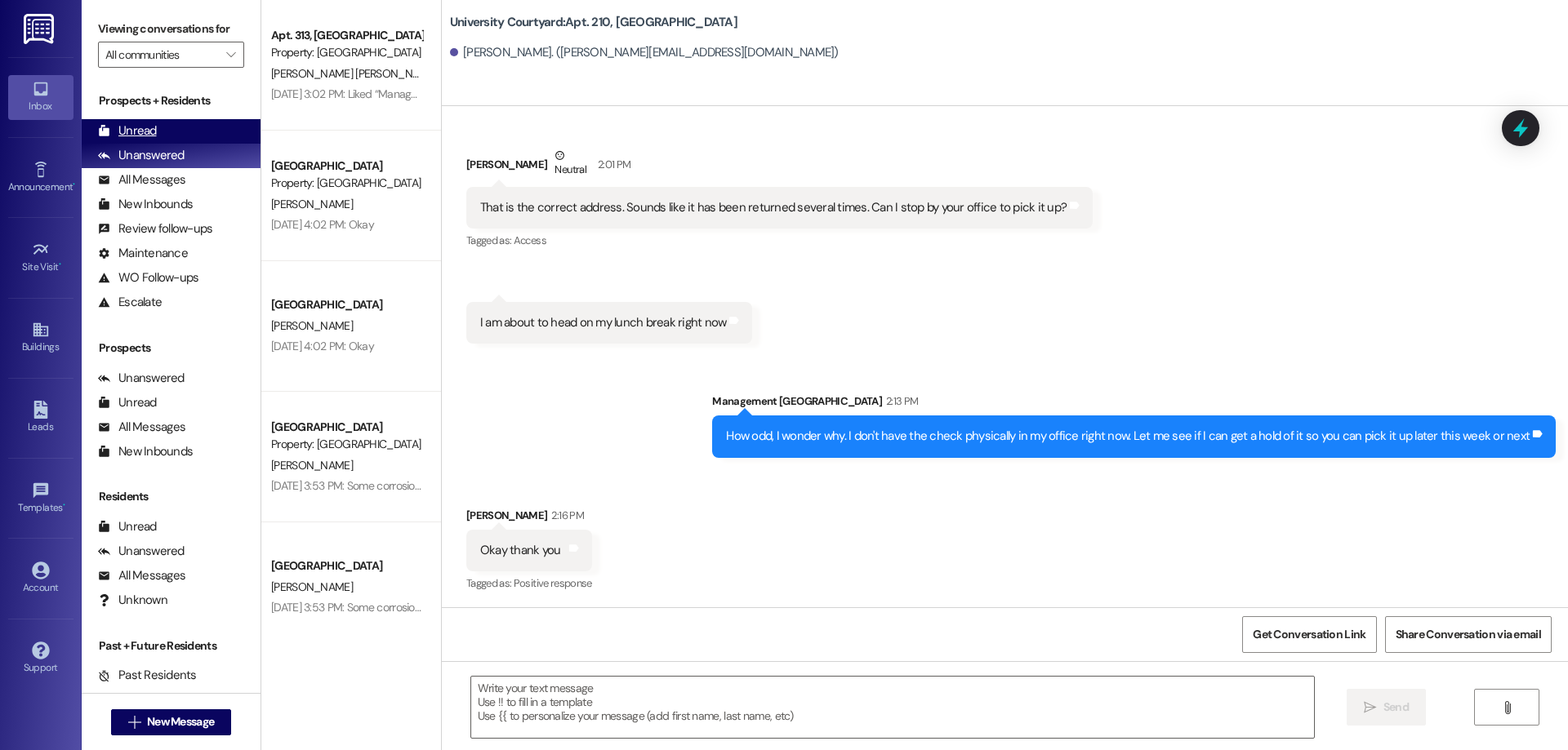
click at [163, 122] on div "Unread (0)" at bounding box center [171, 131] width 179 height 25
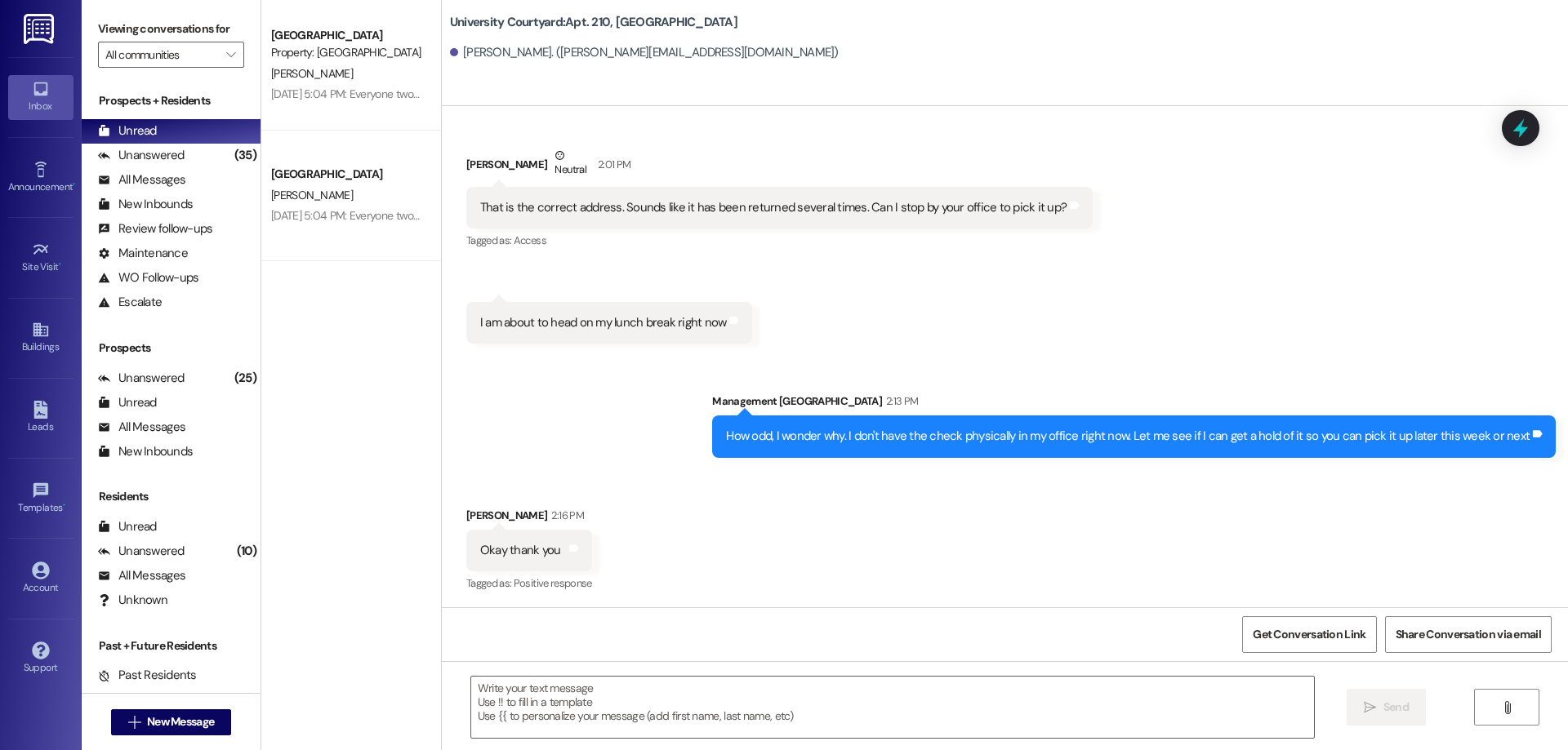
scroll to position [269, 0]
